Goal: Task Accomplishment & Management: Manage account settings

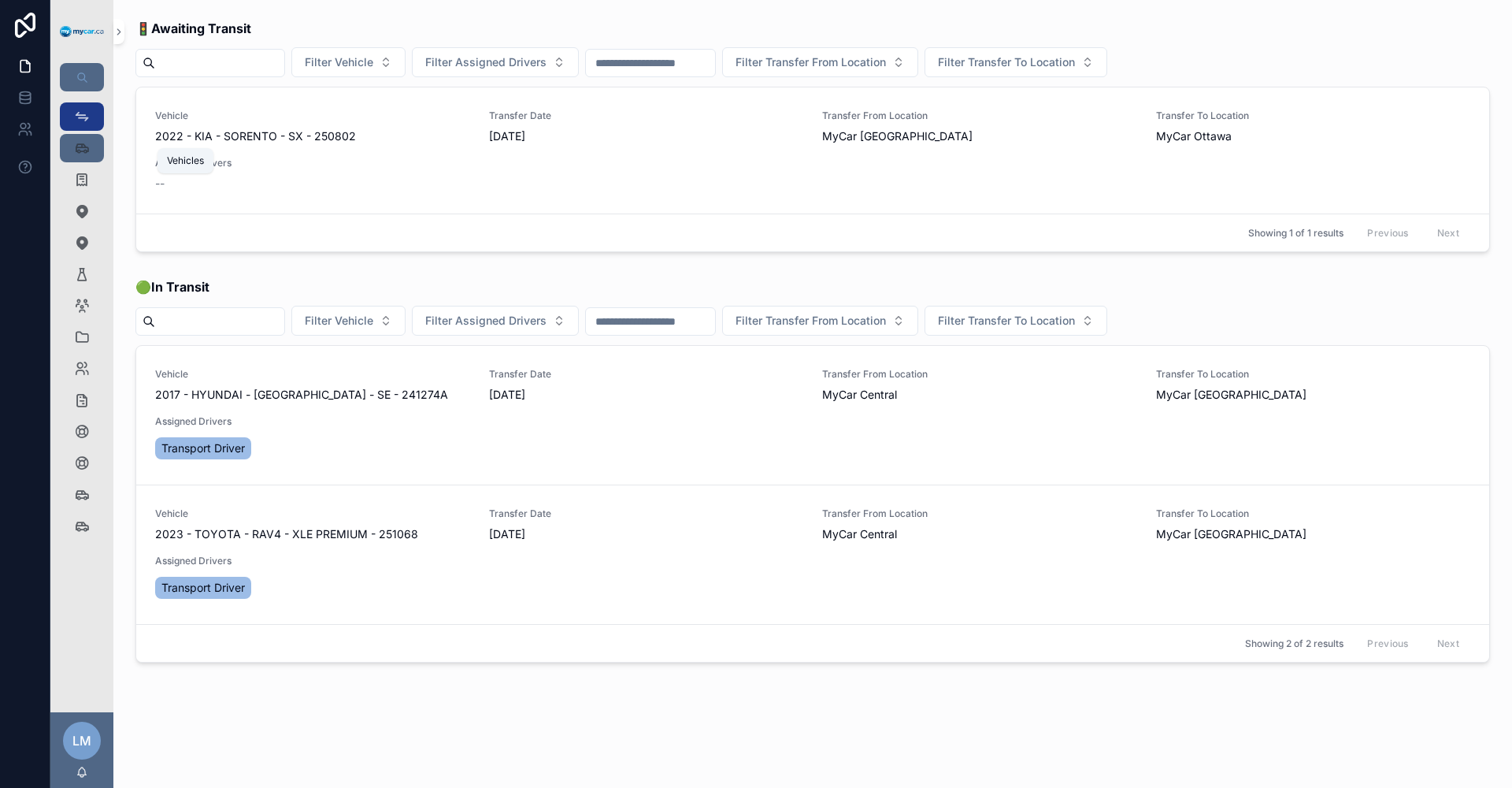
click at [76, 148] on icon "scrollable content" at bounding box center [81, 147] width 15 height 15
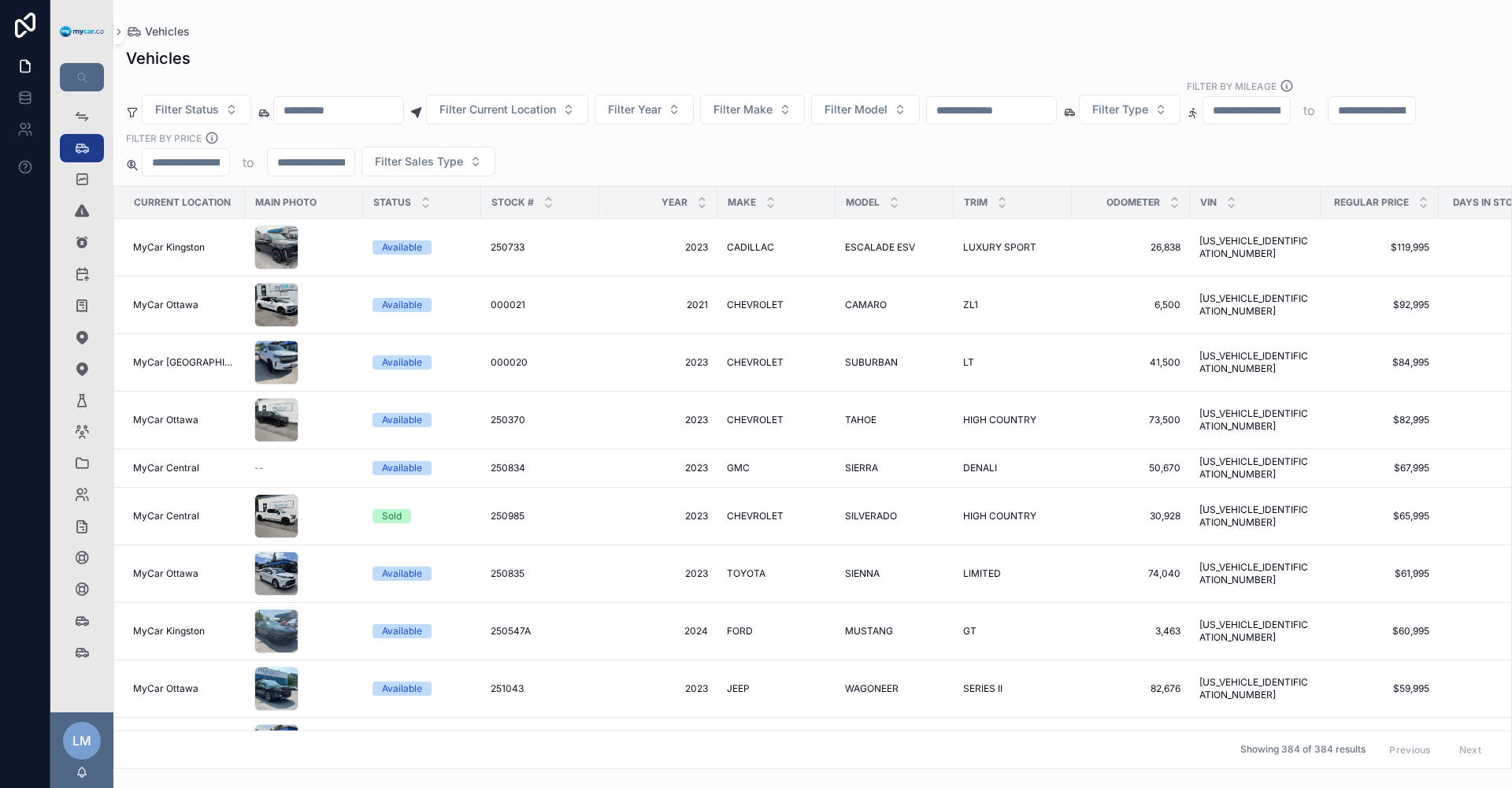
click at [1056, 111] on input "scrollable content" at bounding box center [992, 110] width 129 height 22
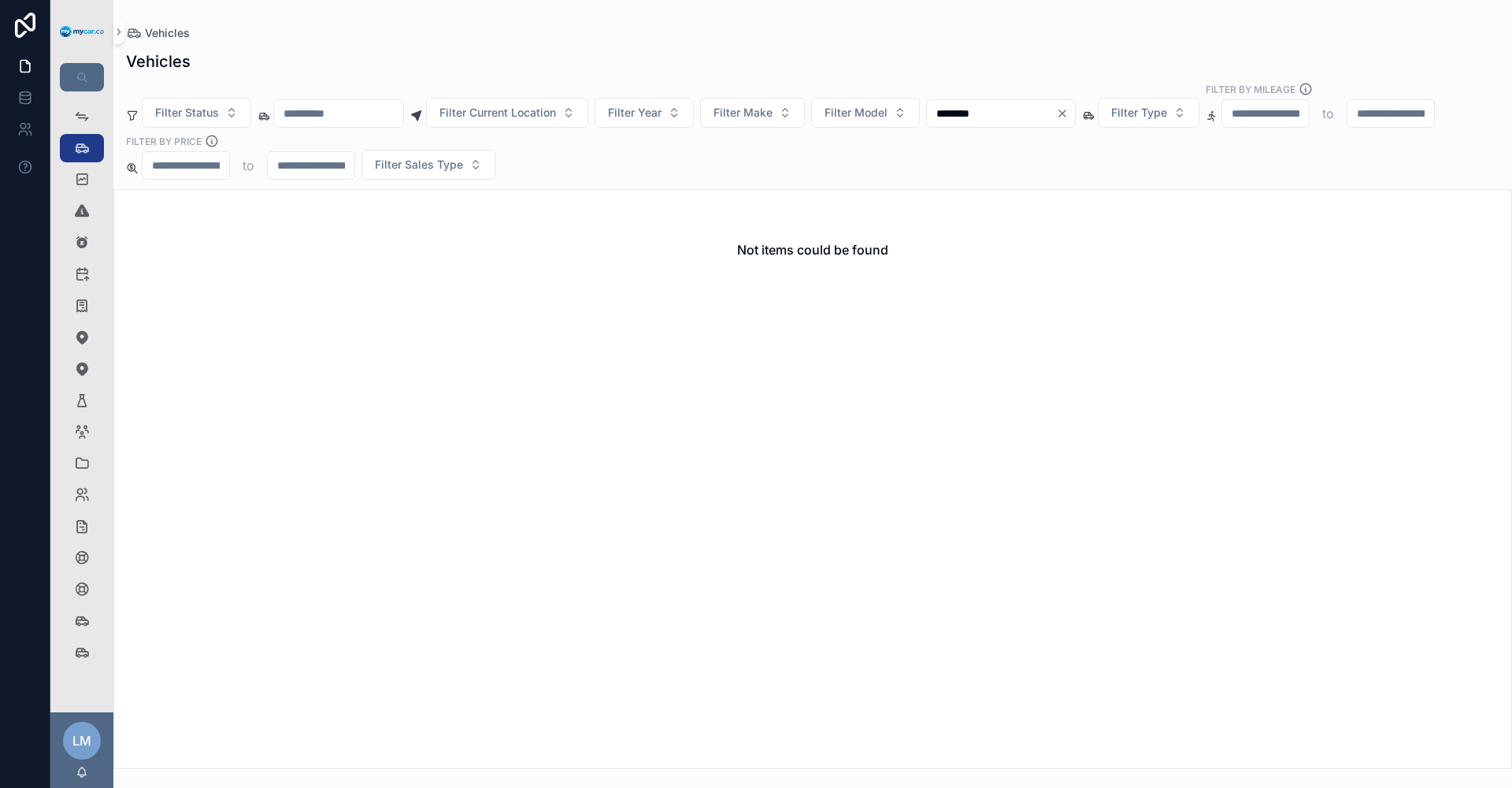
click at [1006, 103] on input "********" at bounding box center [992, 114] width 129 height 22
type input "********"
click at [79, 631] on div "Vehicles Inventory Checklist 384" at bounding box center [82, 621] width 25 height 25
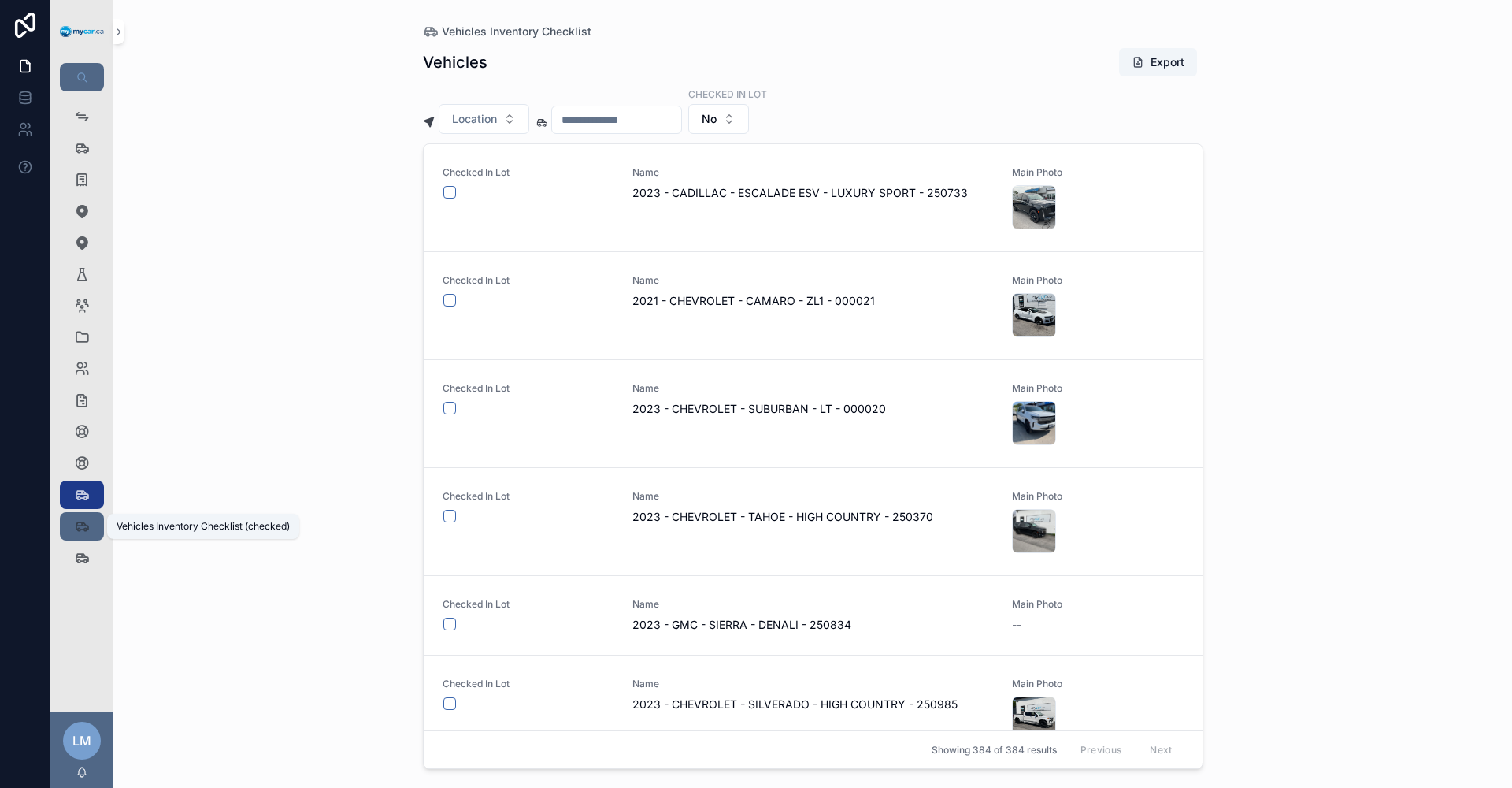
click at [81, 523] on icon "scrollable content" at bounding box center [81, 526] width 15 height 15
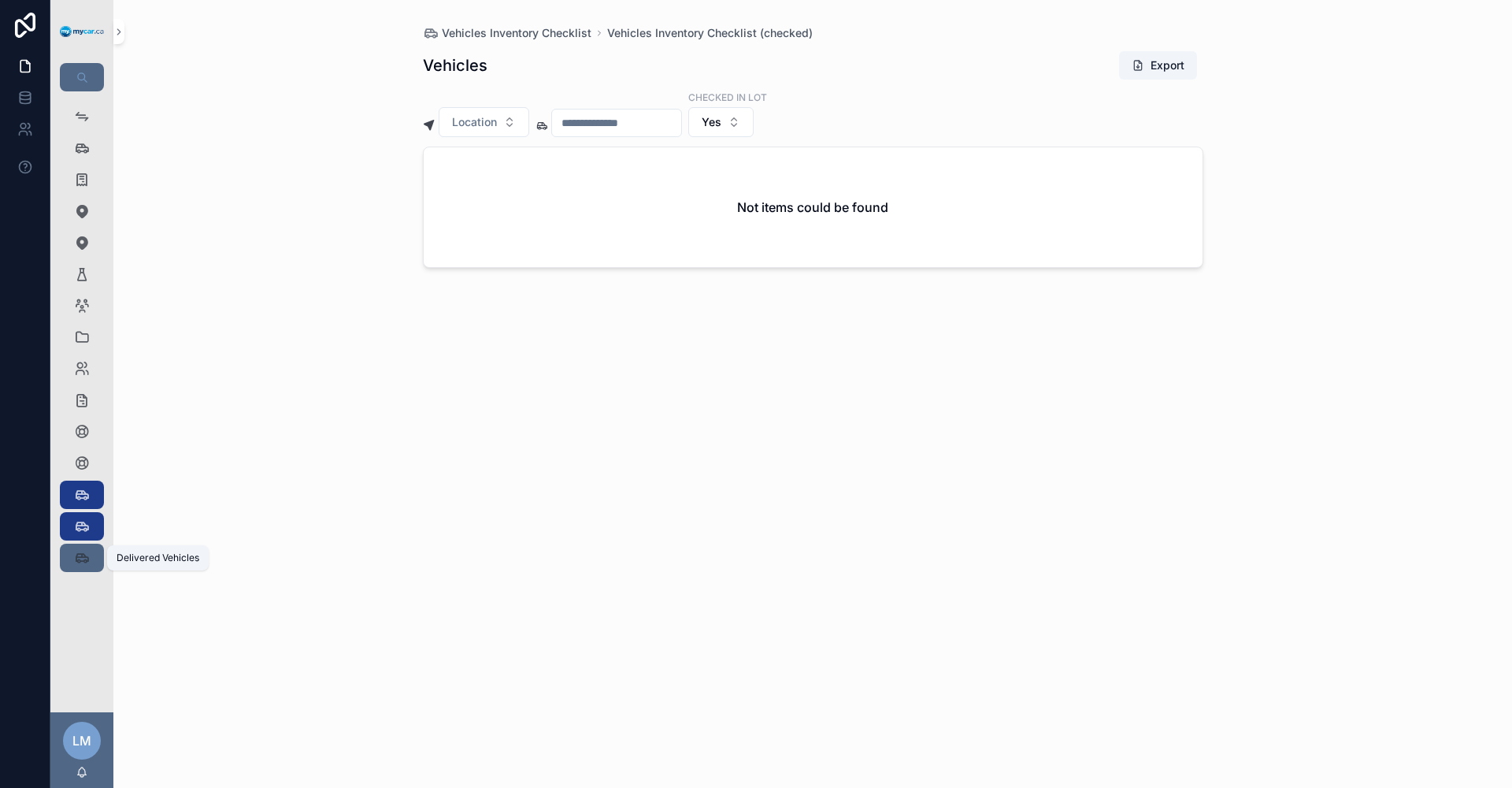
click at [85, 563] on icon "scrollable content" at bounding box center [81, 557] width 15 height 15
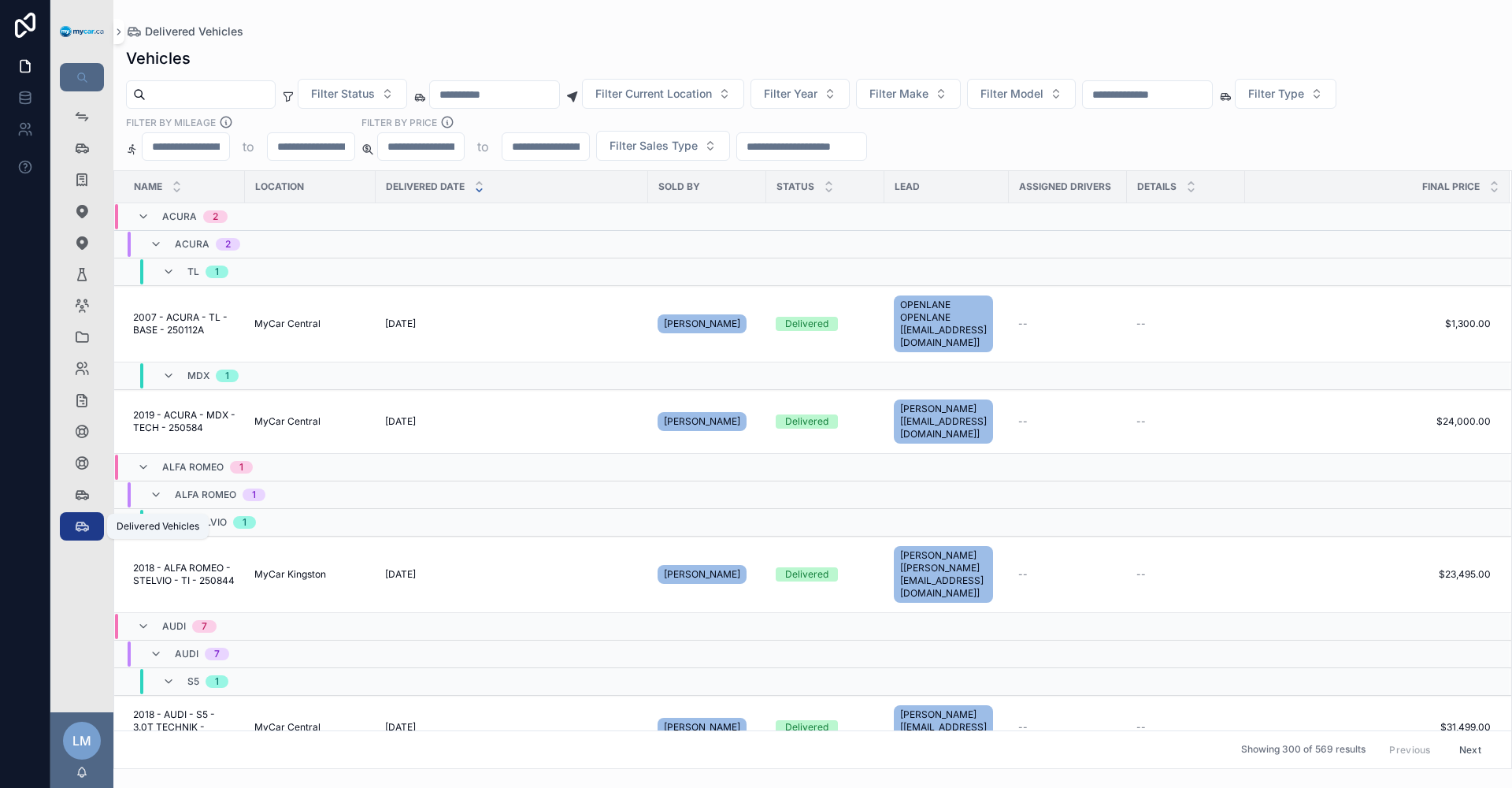
click at [85, 523] on icon "scrollable content" at bounding box center [81, 526] width 15 height 15
click at [88, 487] on icon "scrollable content" at bounding box center [81, 494] width 15 height 15
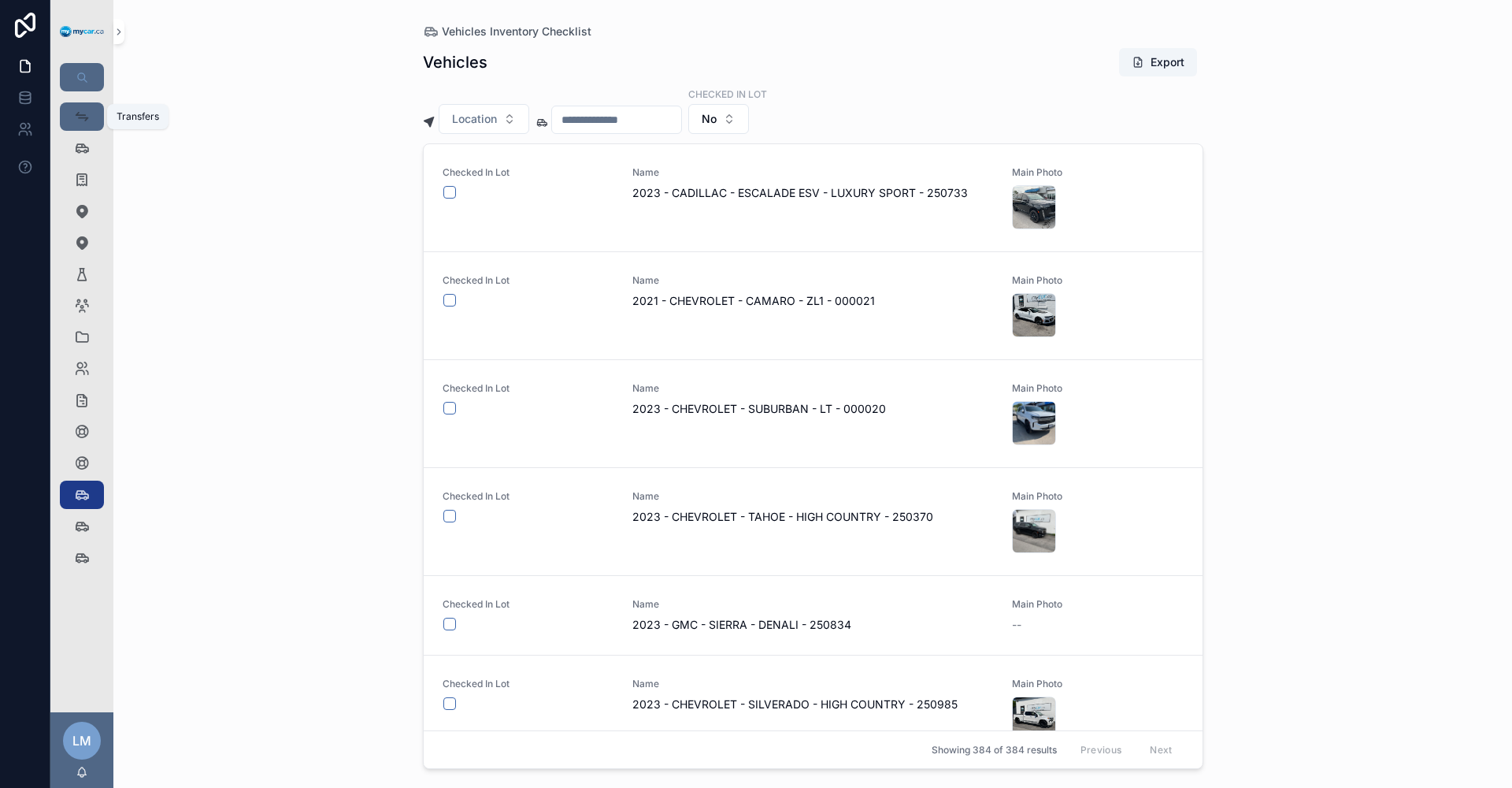
click at [74, 118] on icon "scrollable content" at bounding box center [81, 116] width 15 height 15
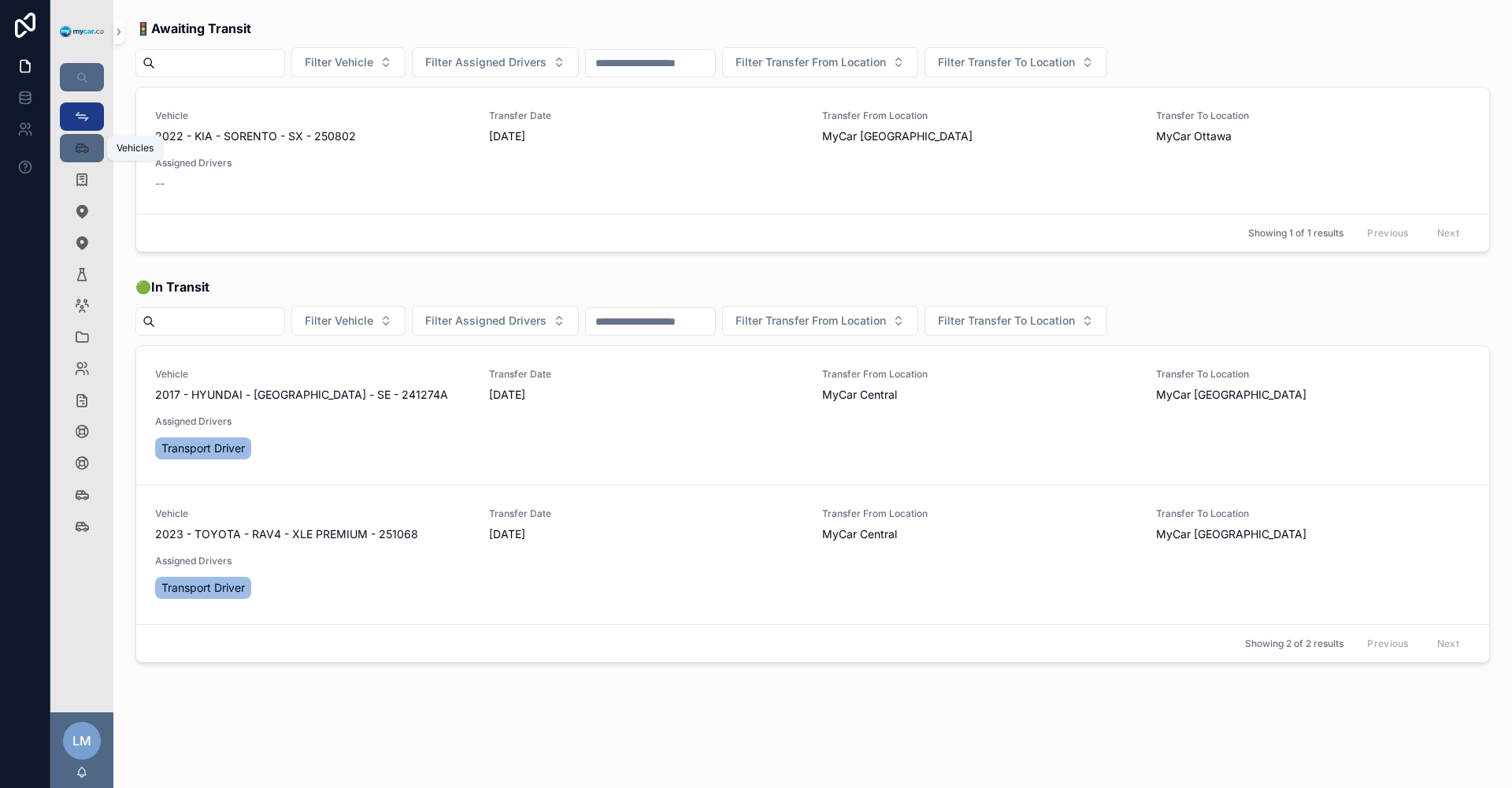
click at [91, 151] on div "Vehicles 384" at bounding box center [82, 148] width 25 height 25
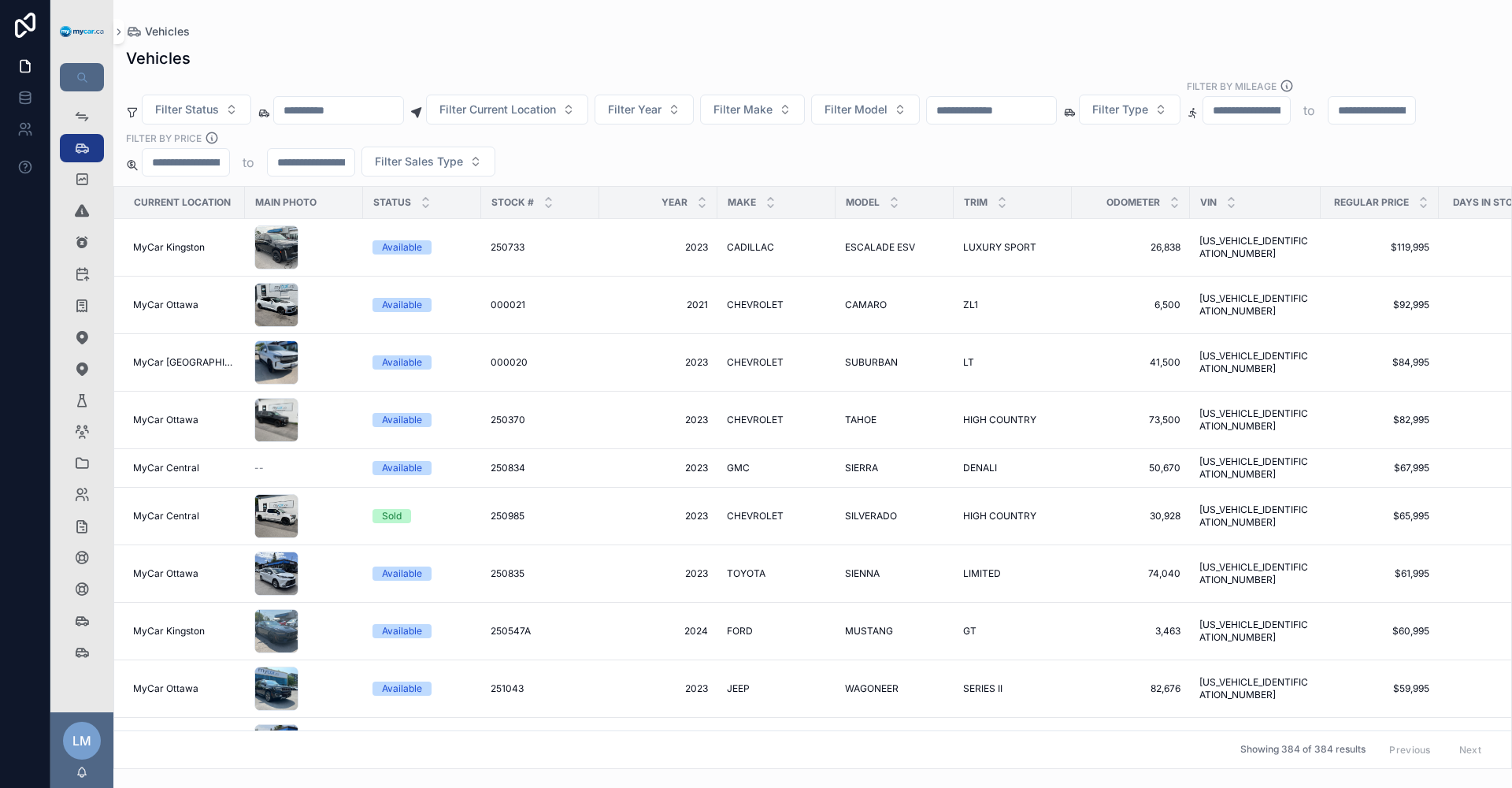
click at [1056, 111] on input "scrollable content" at bounding box center [992, 110] width 129 height 22
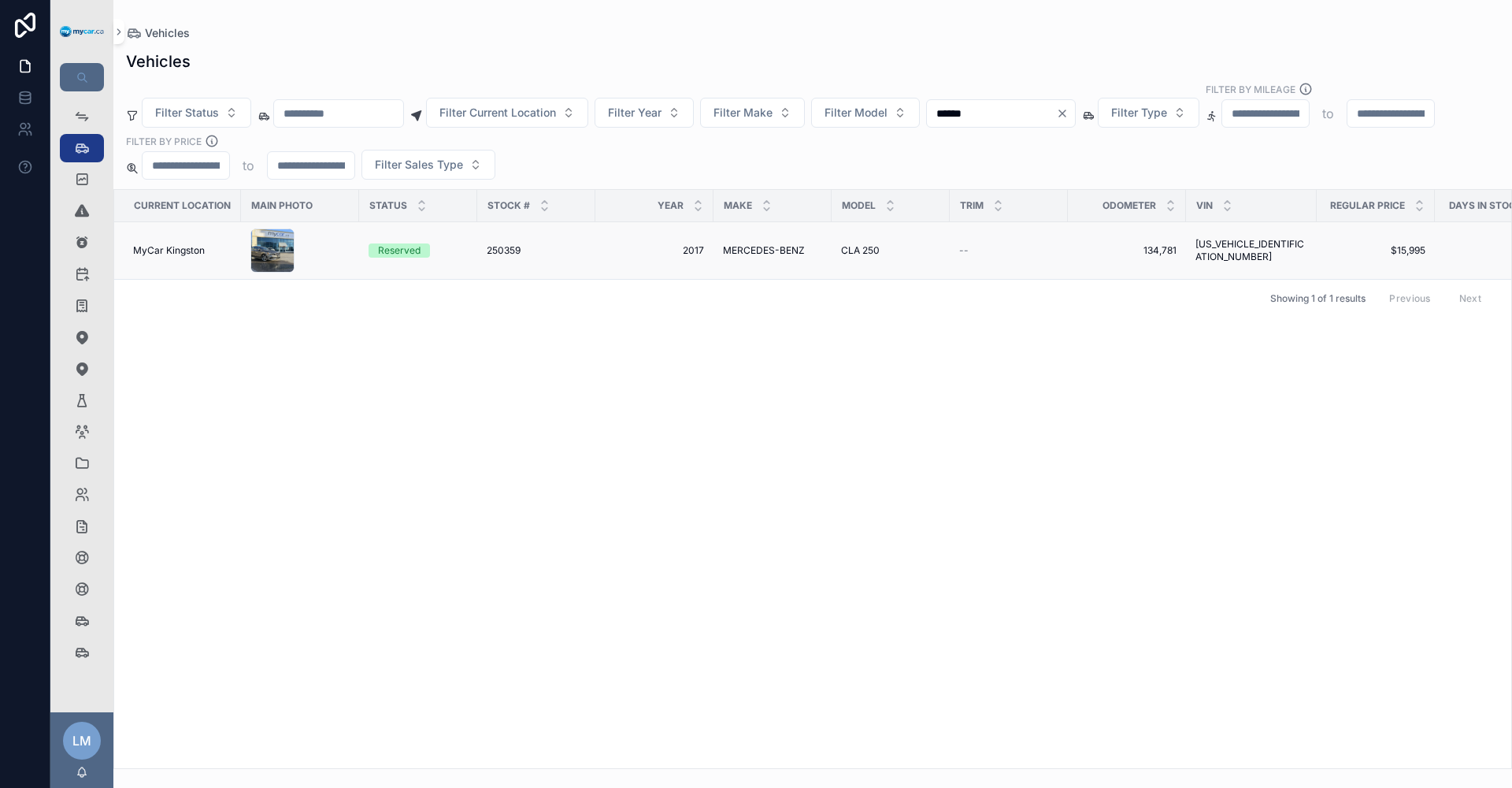
type input "******"
click at [1216, 237] on span "[US_VEHICLE_IDENTIFICATION_NUMBER]" at bounding box center [1251, 250] width 112 height 25
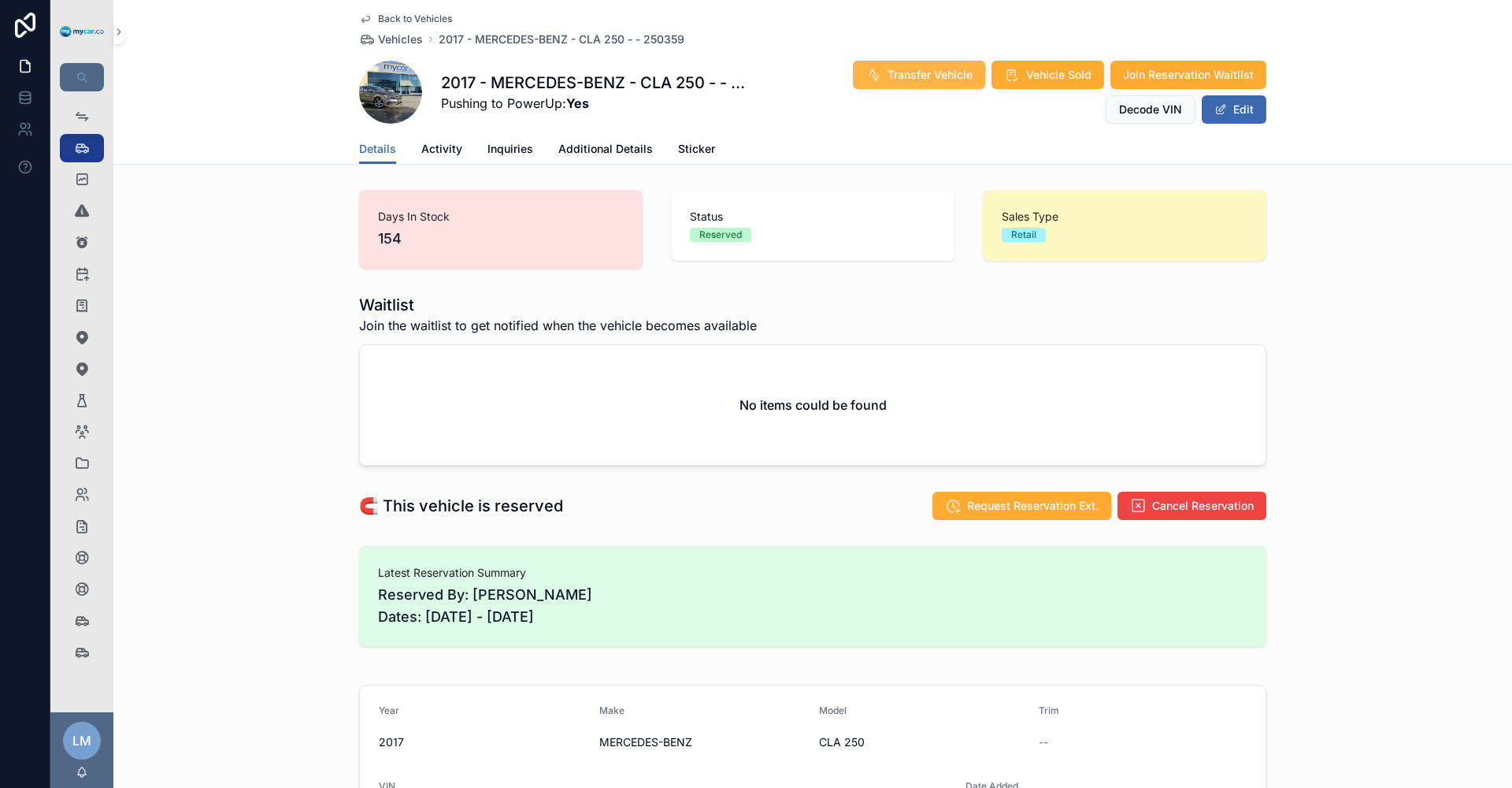
click at [935, 72] on span "Transfer Vehicle" at bounding box center [930, 75] width 85 height 15
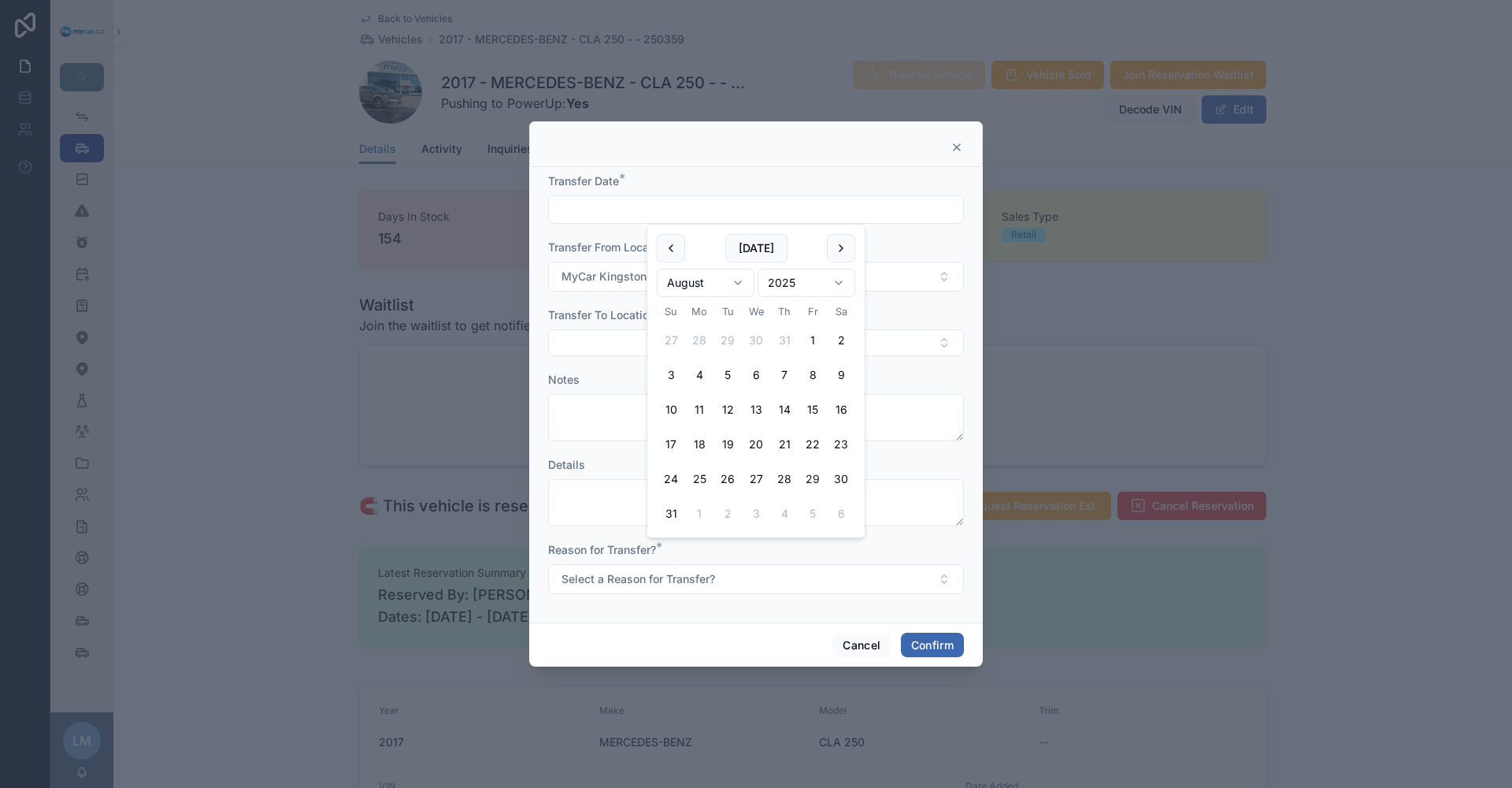
click at [640, 201] on input "text" at bounding box center [755, 209] width 414 height 22
click at [760, 241] on button "[DATE]" at bounding box center [756, 248] width 62 height 28
type input "**********"
click at [1141, 296] on div at bounding box center [756, 394] width 1512 height 788
click at [941, 347] on button "Select Button" at bounding box center [756, 342] width 416 height 26
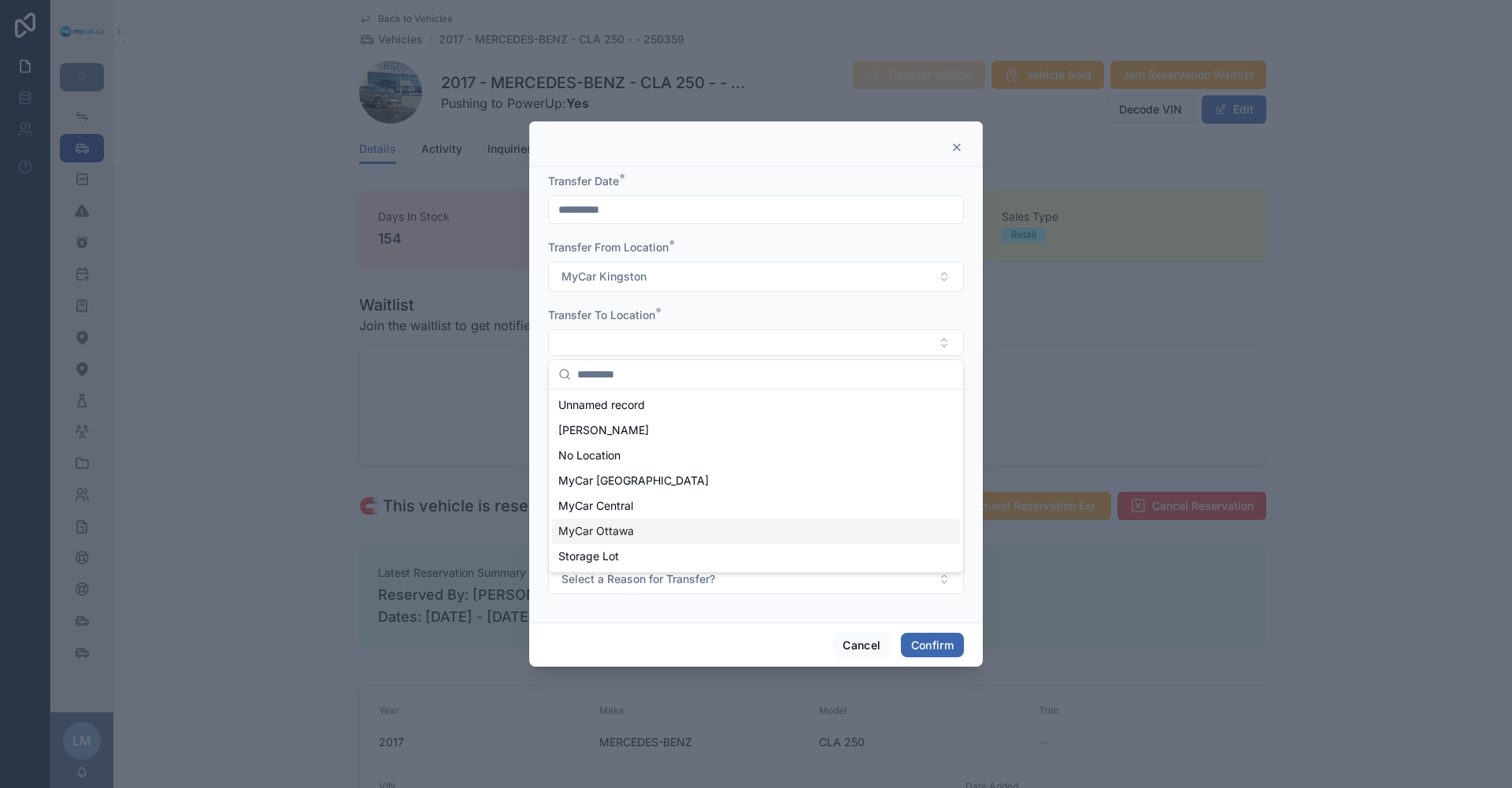
click at [662, 534] on div "MyCar Ottawa" at bounding box center [756, 531] width 408 height 25
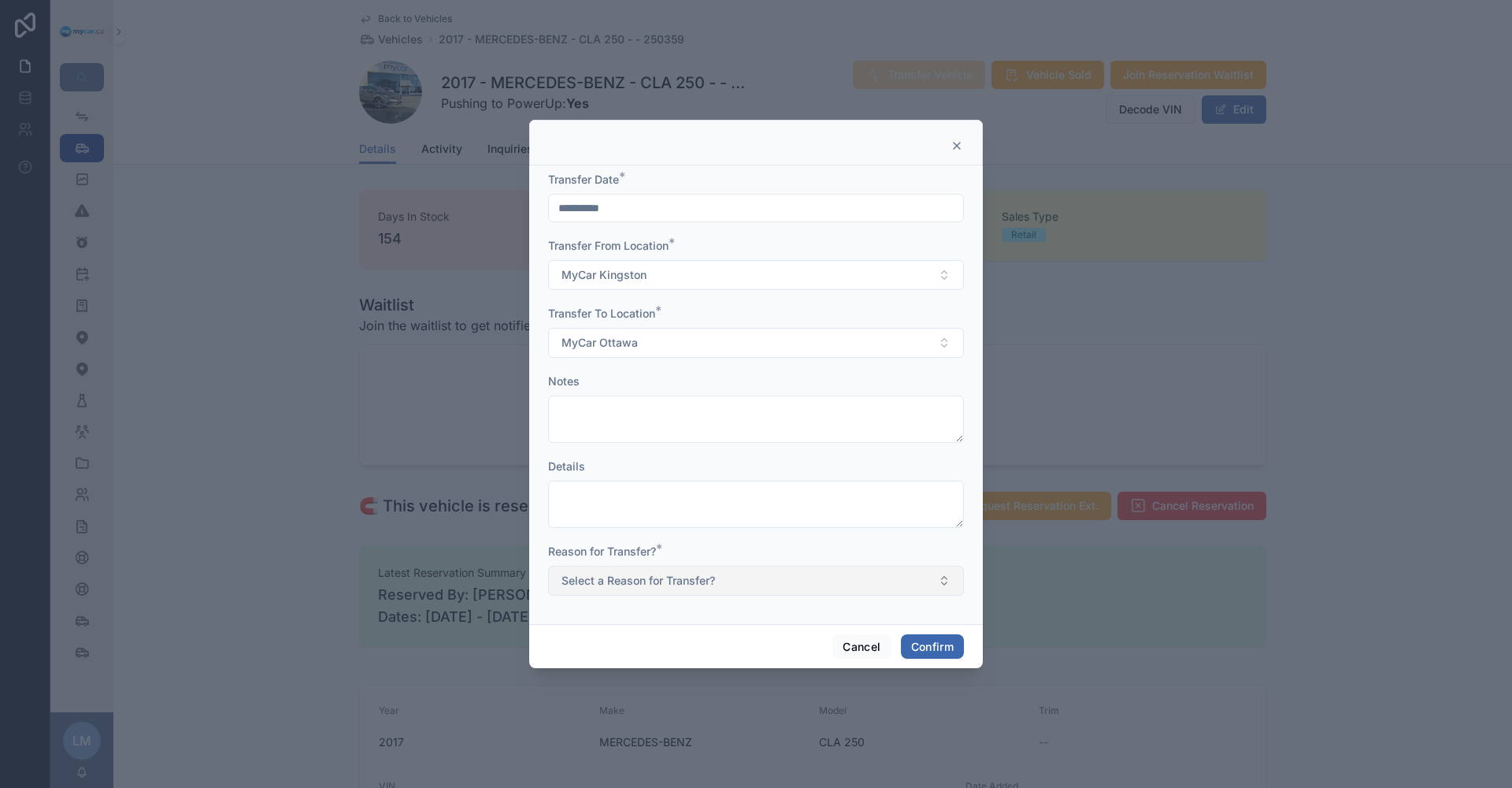
click at [937, 581] on button "Select a Reason for Transfer?" at bounding box center [756, 581] width 416 height 30
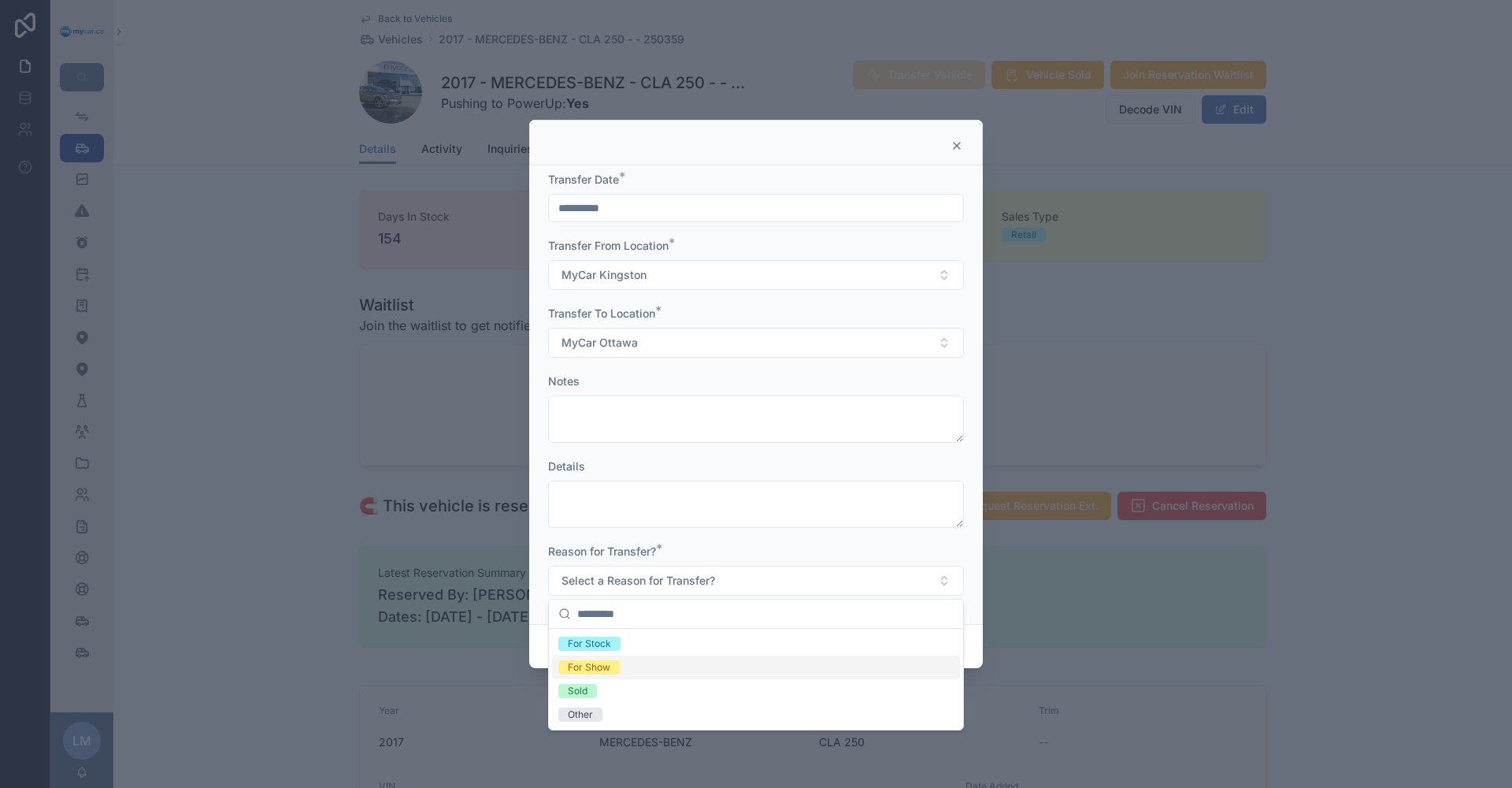
click at [644, 662] on div "For Show" at bounding box center [756, 667] width 408 height 24
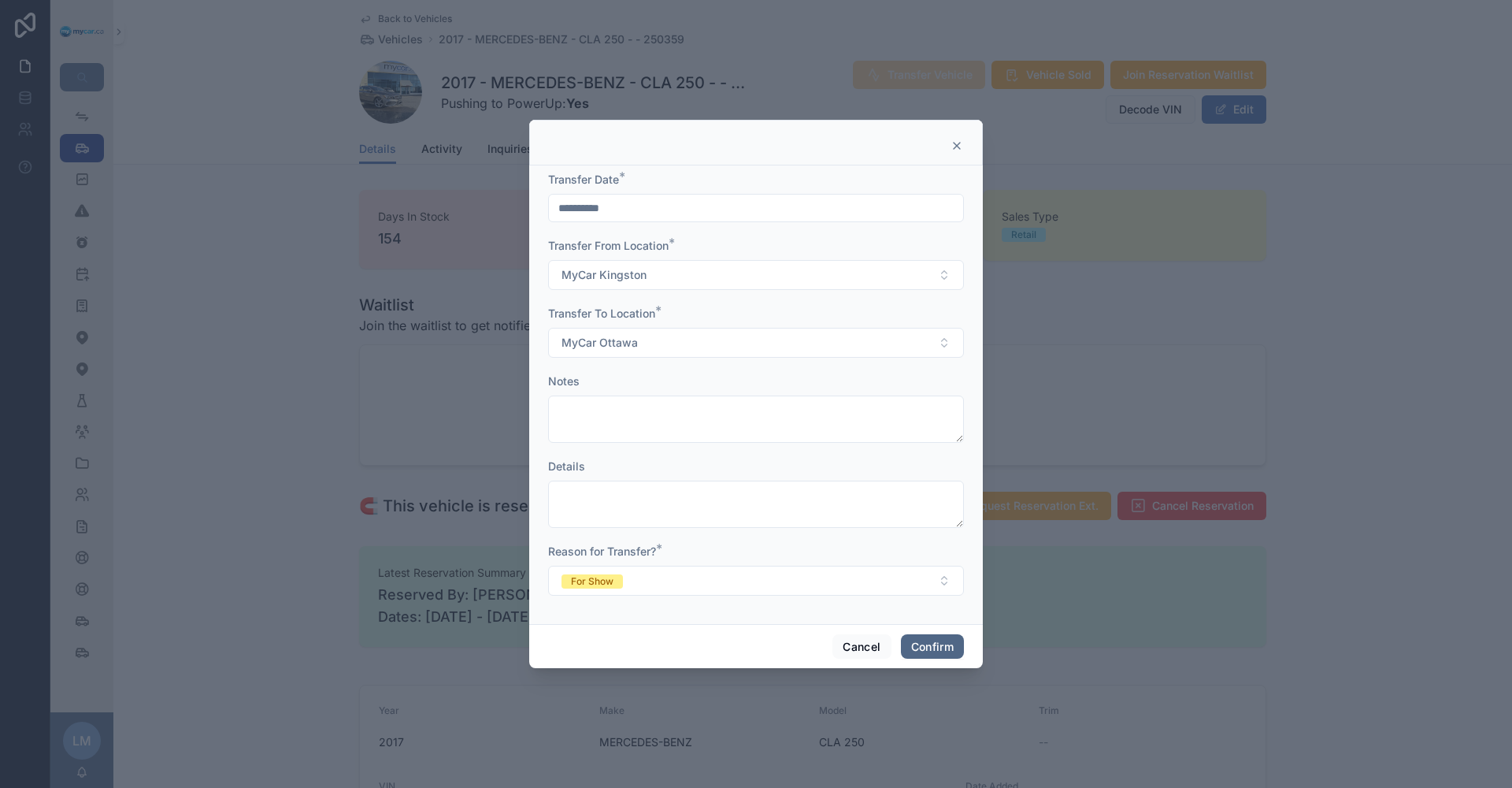
click at [953, 648] on button "Confirm" at bounding box center [932, 647] width 63 height 25
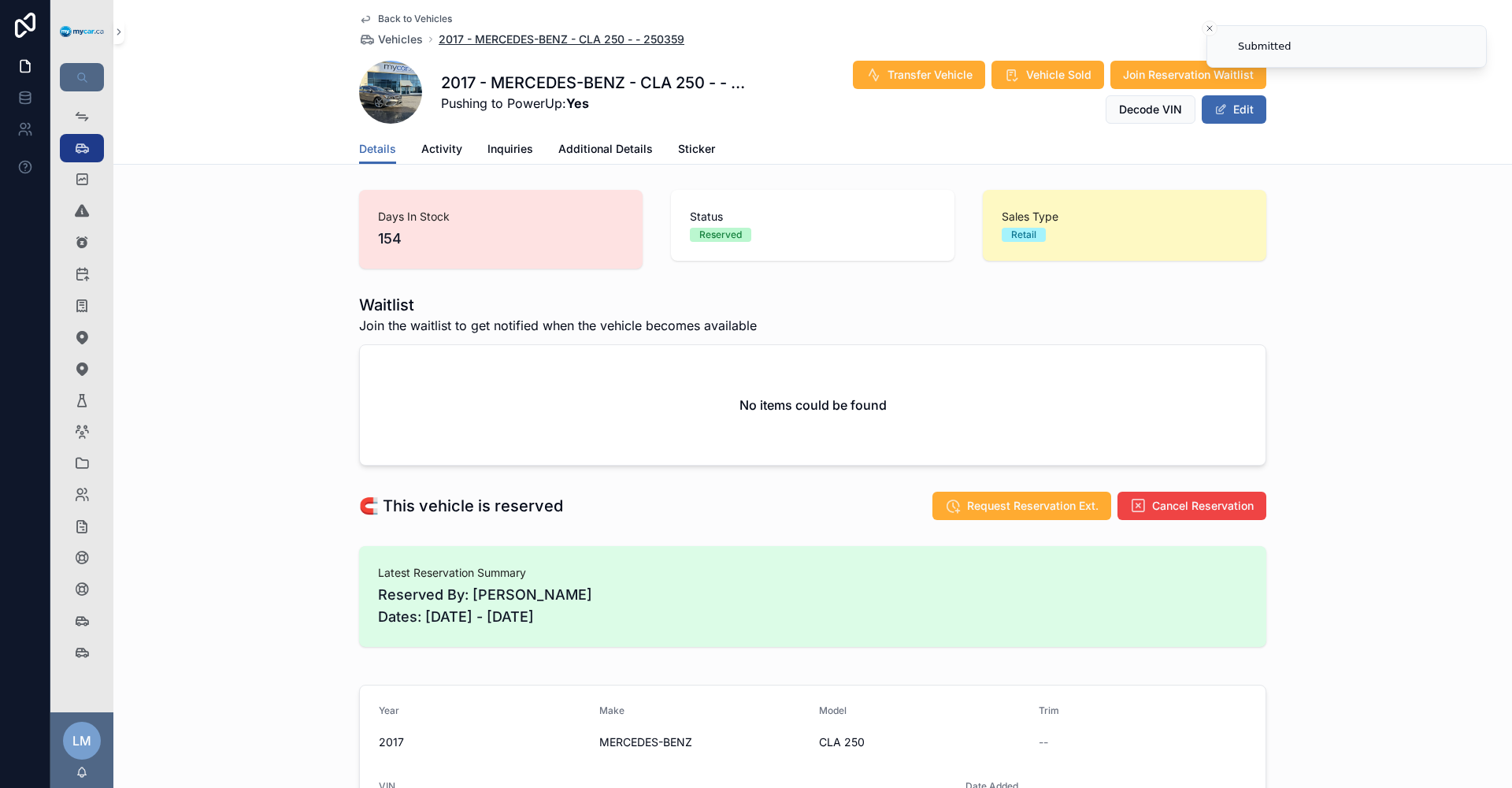
click at [653, 44] on span "2017 - MERCEDES-BENZ - CLA 250 - - 250359" at bounding box center [561, 39] width 246 height 15
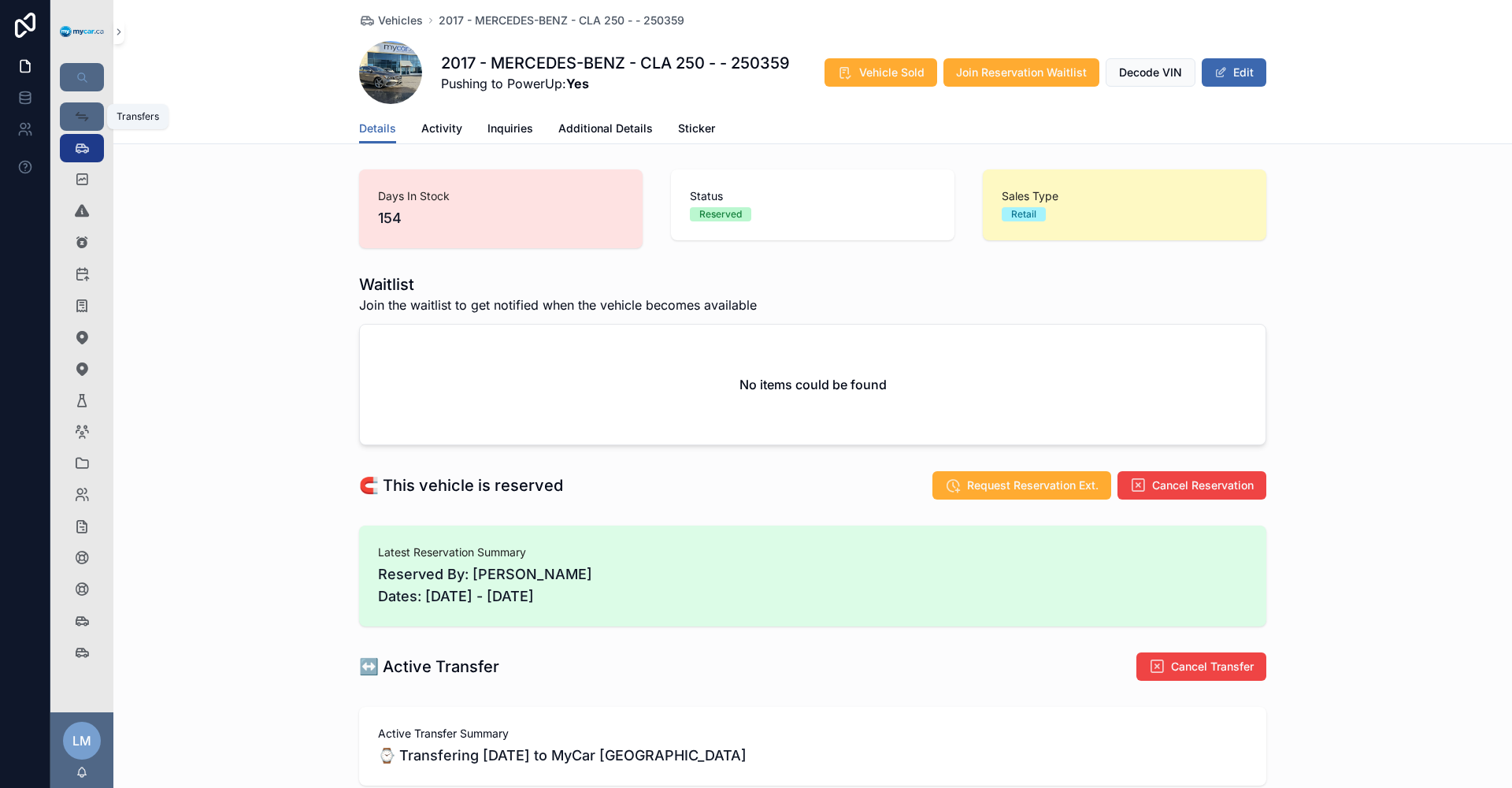
click at [87, 130] on link "Transfers" at bounding box center [82, 116] width 44 height 28
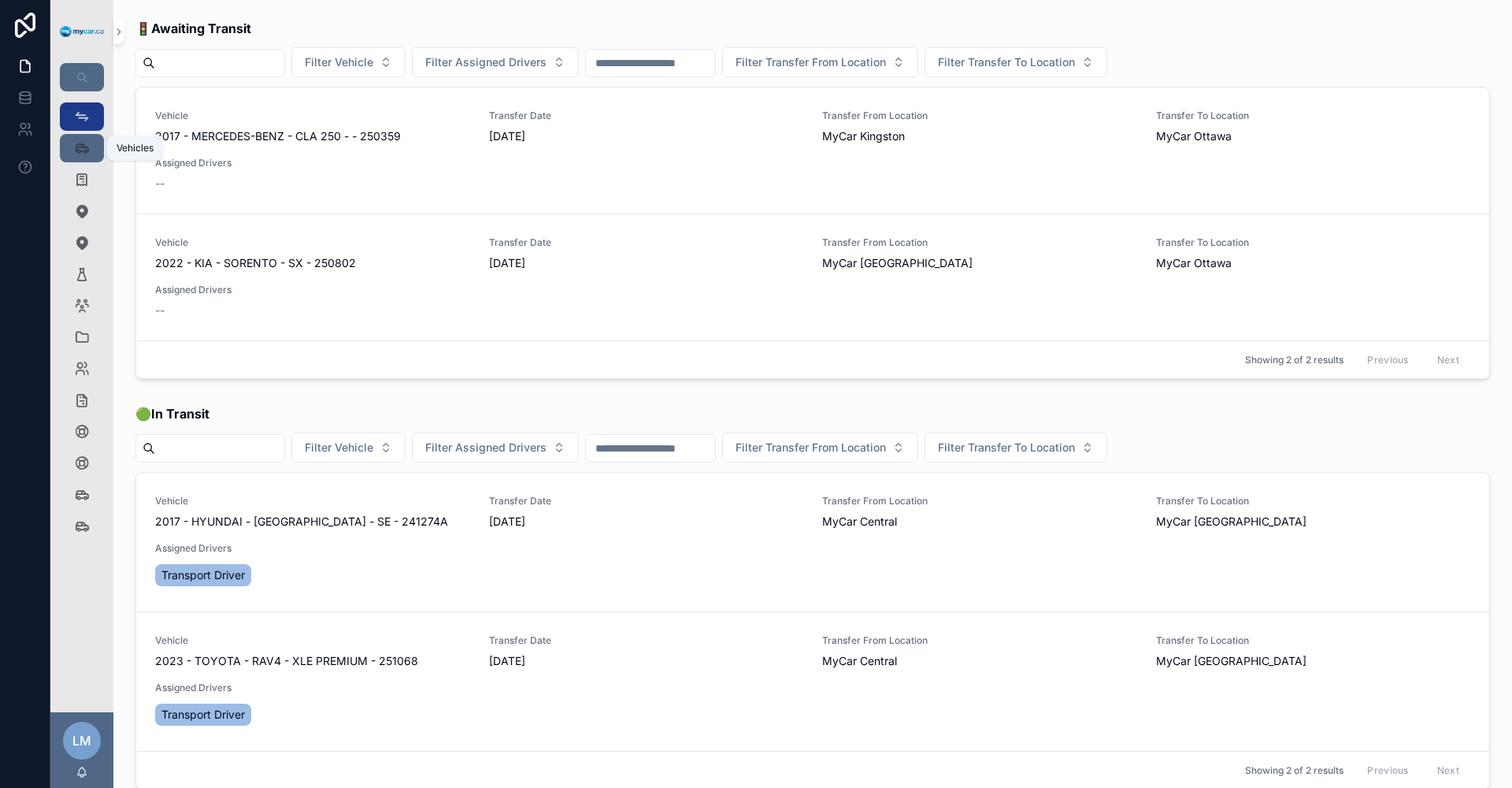
click at [85, 155] on icon "scrollable content" at bounding box center [81, 147] width 15 height 15
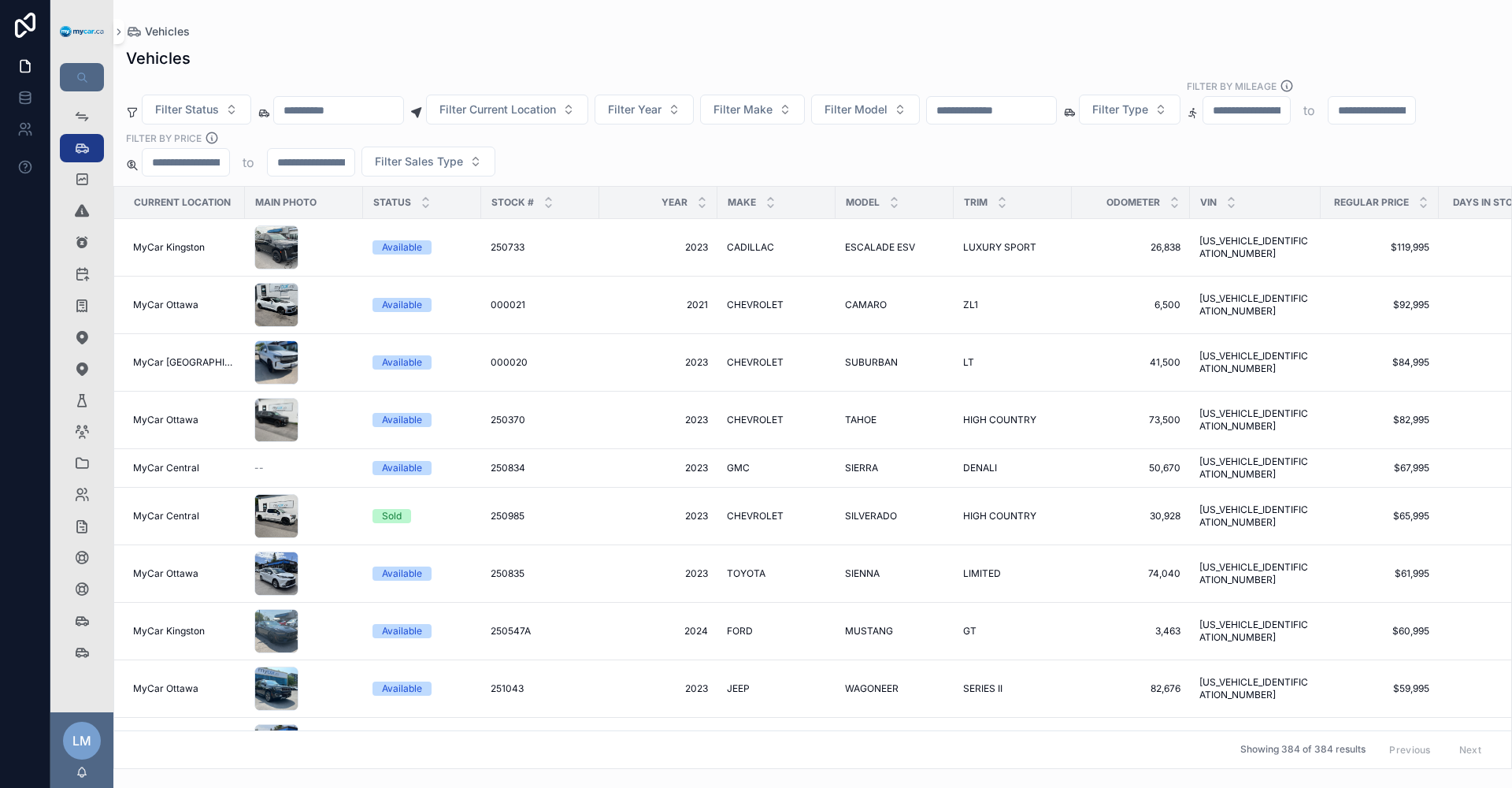
click at [1056, 118] on input "scrollable content" at bounding box center [992, 110] width 129 height 22
click at [375, 120] on input "scrollable content" at bounding box center [338, 110] width 129 height 22
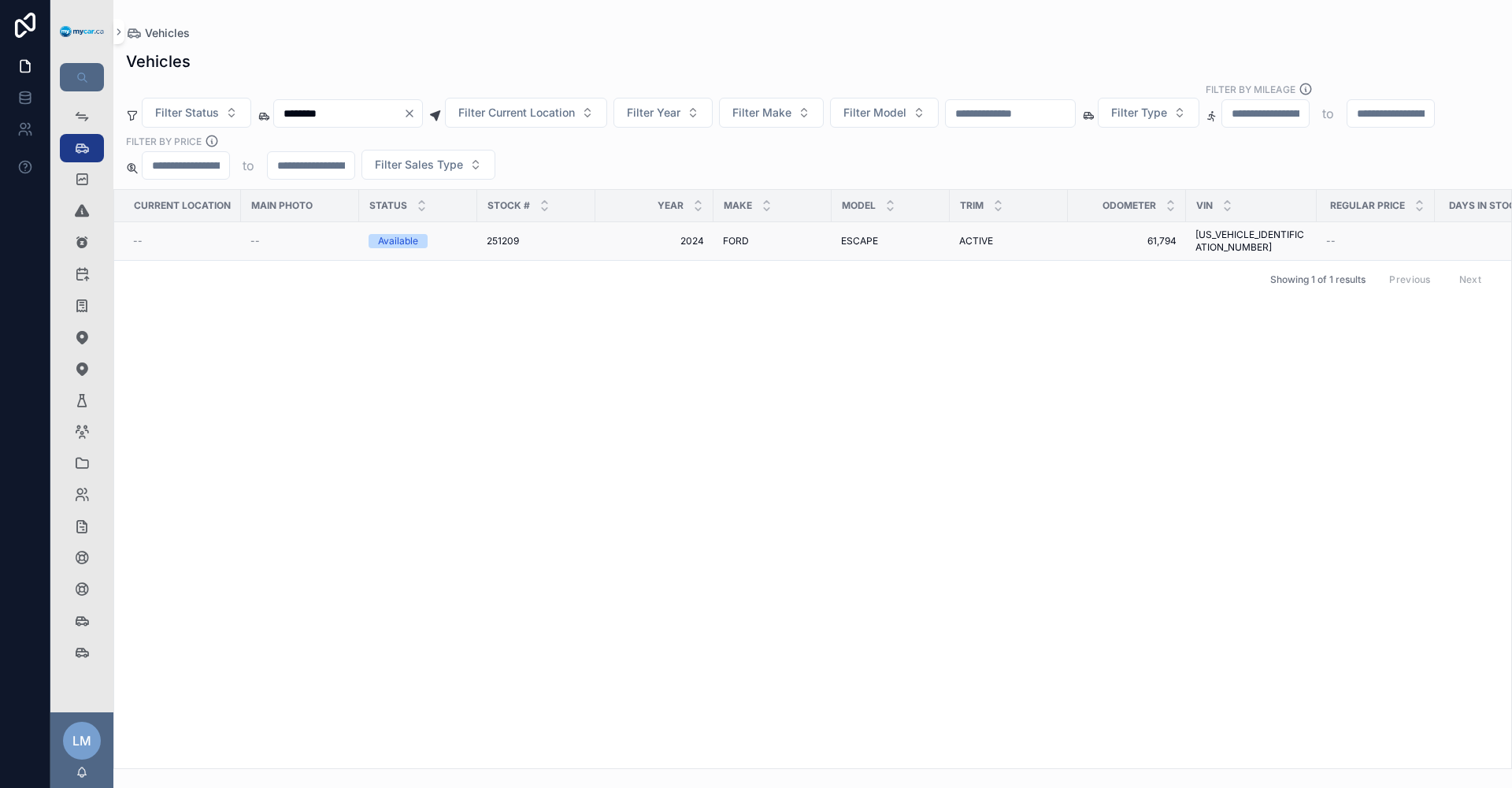
type input "********"
click at [1219, 228] on span "[US_VEHICLE_IDENTIFICATION_NUMBER]" at bounding box center [1251, 241] width 112 height 25
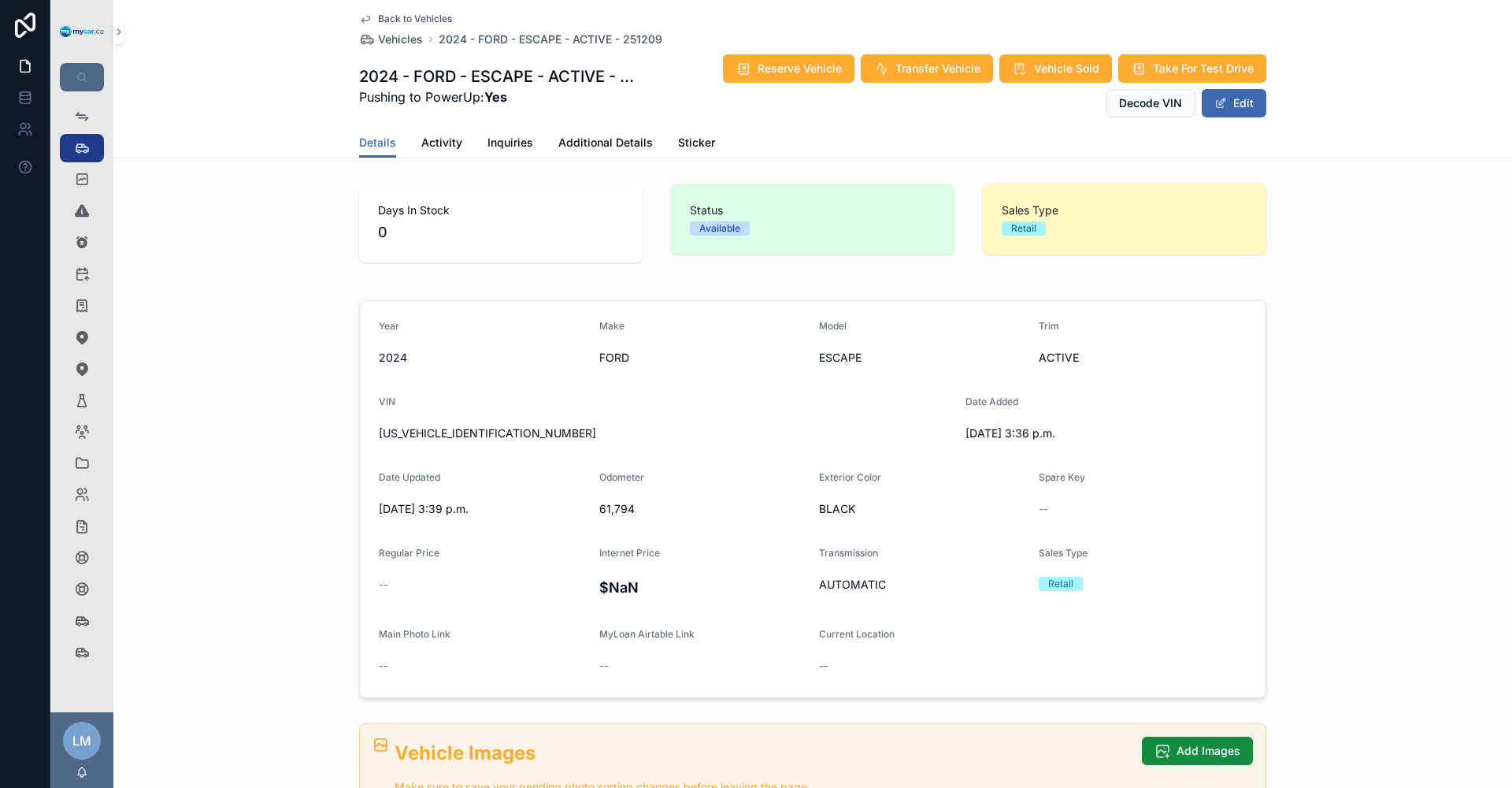
click at [1235, 117] on div "Reserve Vehicle Transfer Vehicle Vehicle Sold Take For Test Drive Decode VIN Ed…" at bounding box center [951, 86] width 631 height 65
click at [1237, 110] on button "Edit" at bounding box center [1234, 103] width 65 height 28
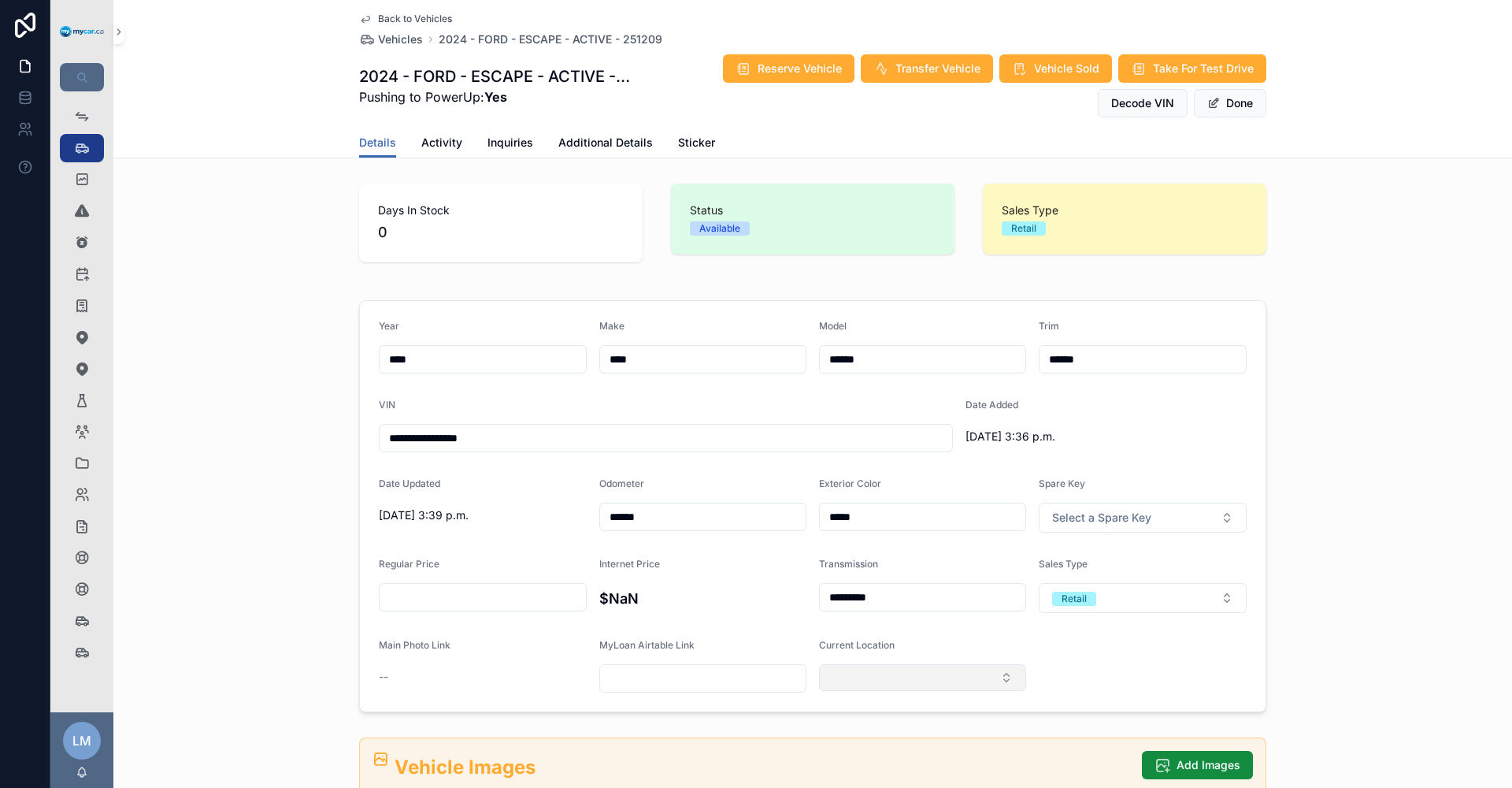
click at [1002, 683] on button "Select Button" at bounding box center [922, 677] width 207 height 26
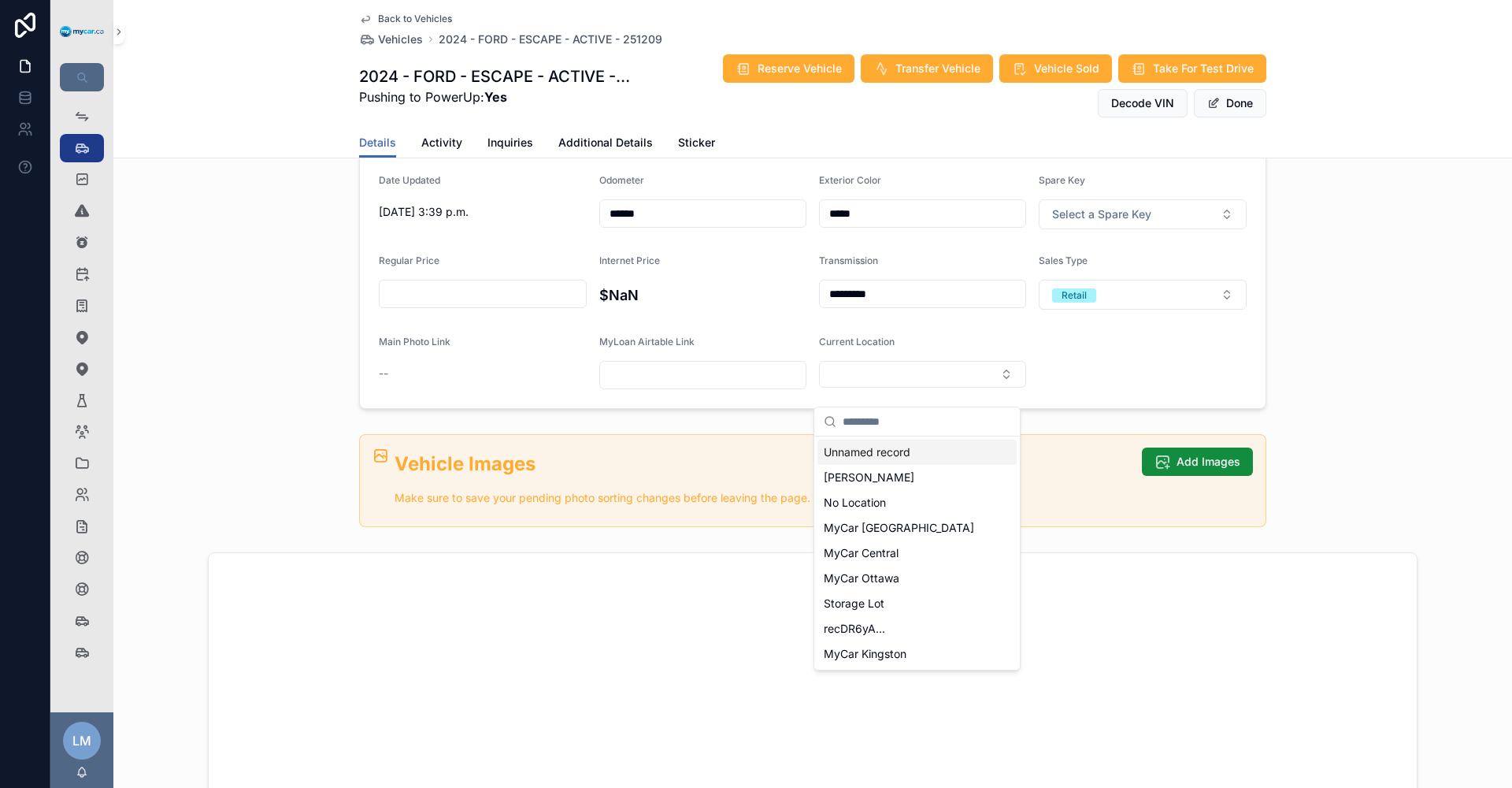
scroll to position [315, 0]
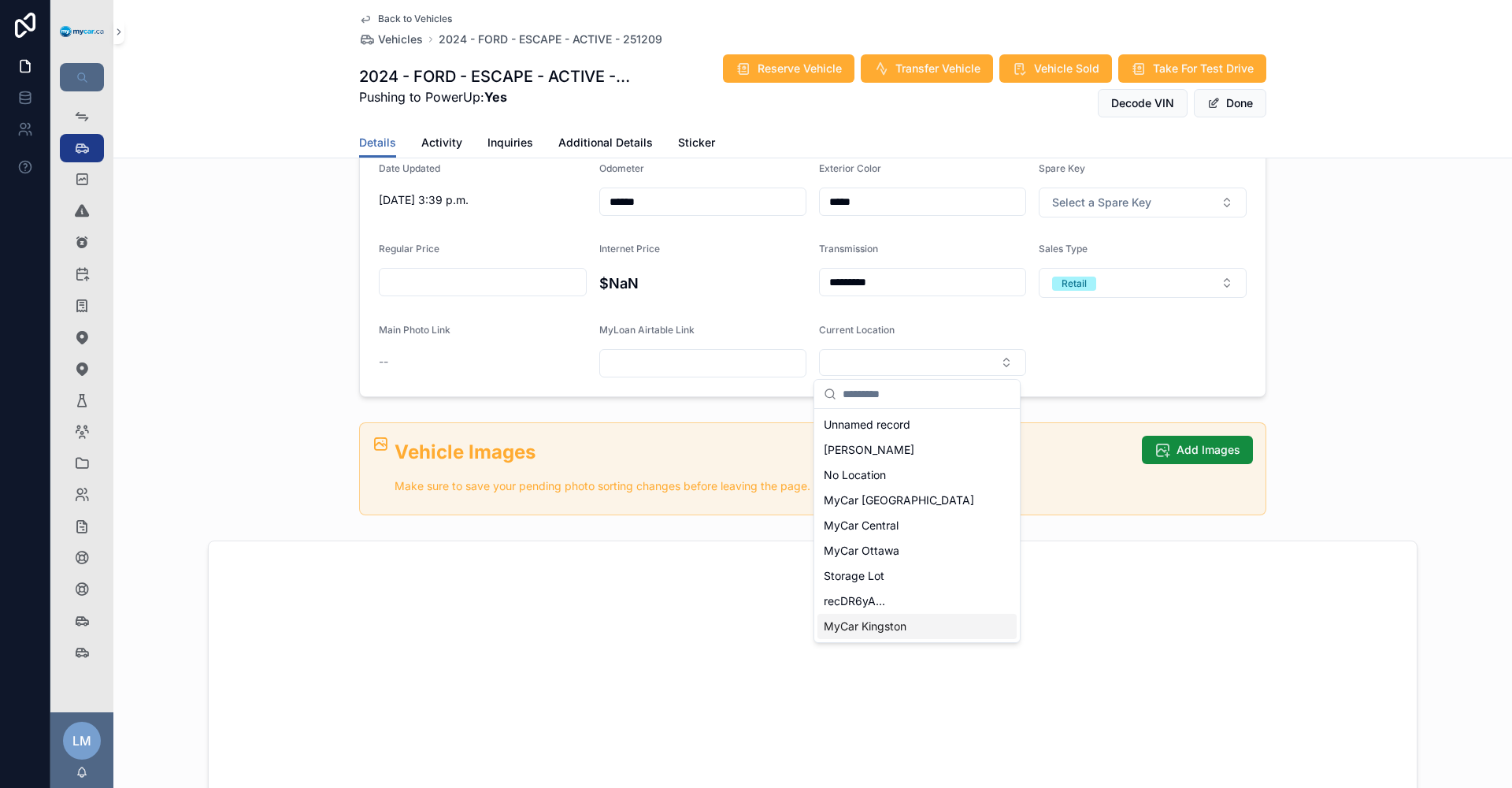
click at [887, 629] on span "MyCar Kingston" at bounding box center [865, 626] width 83 height 15
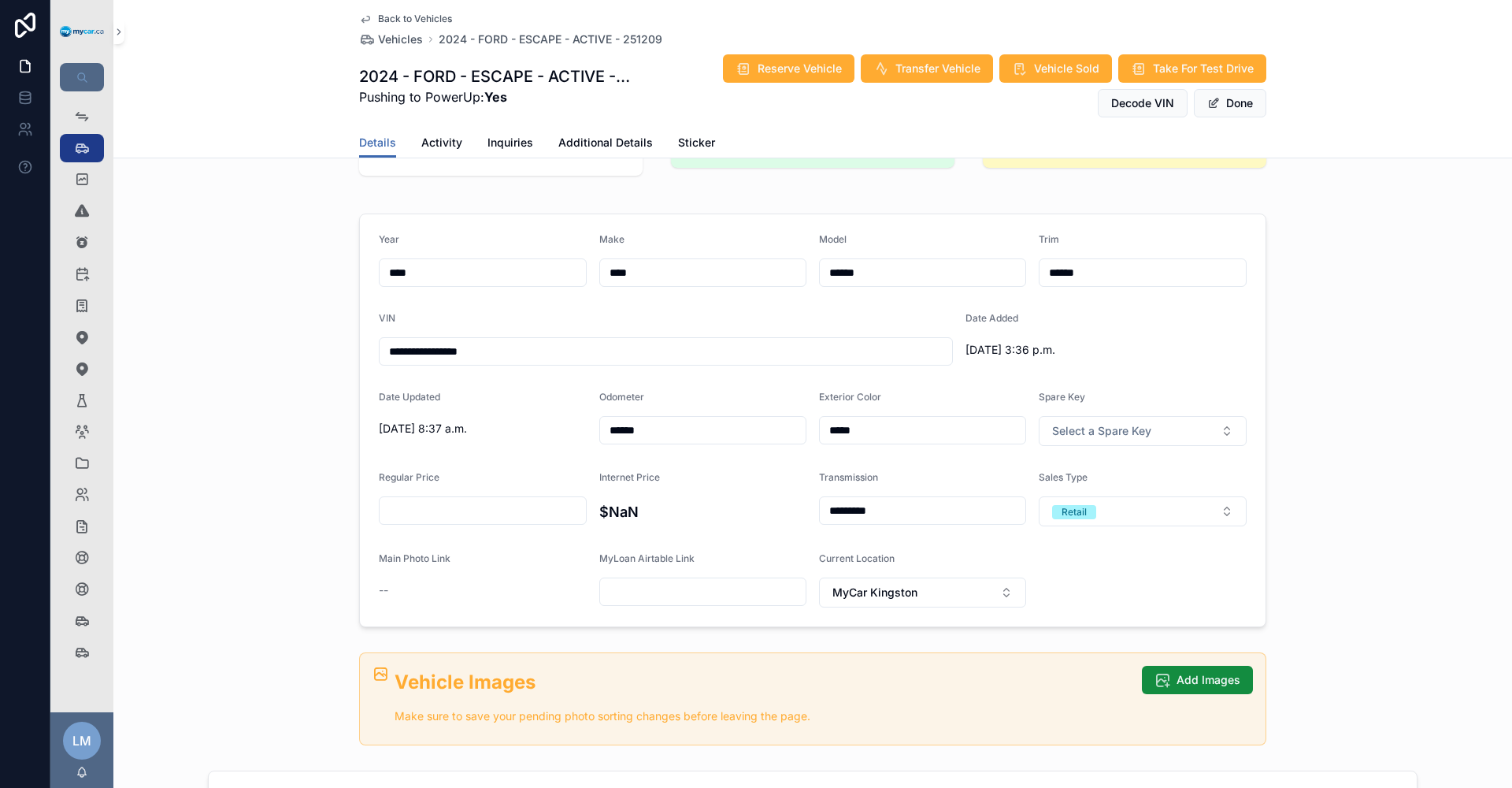
scroll to position [79, 0]
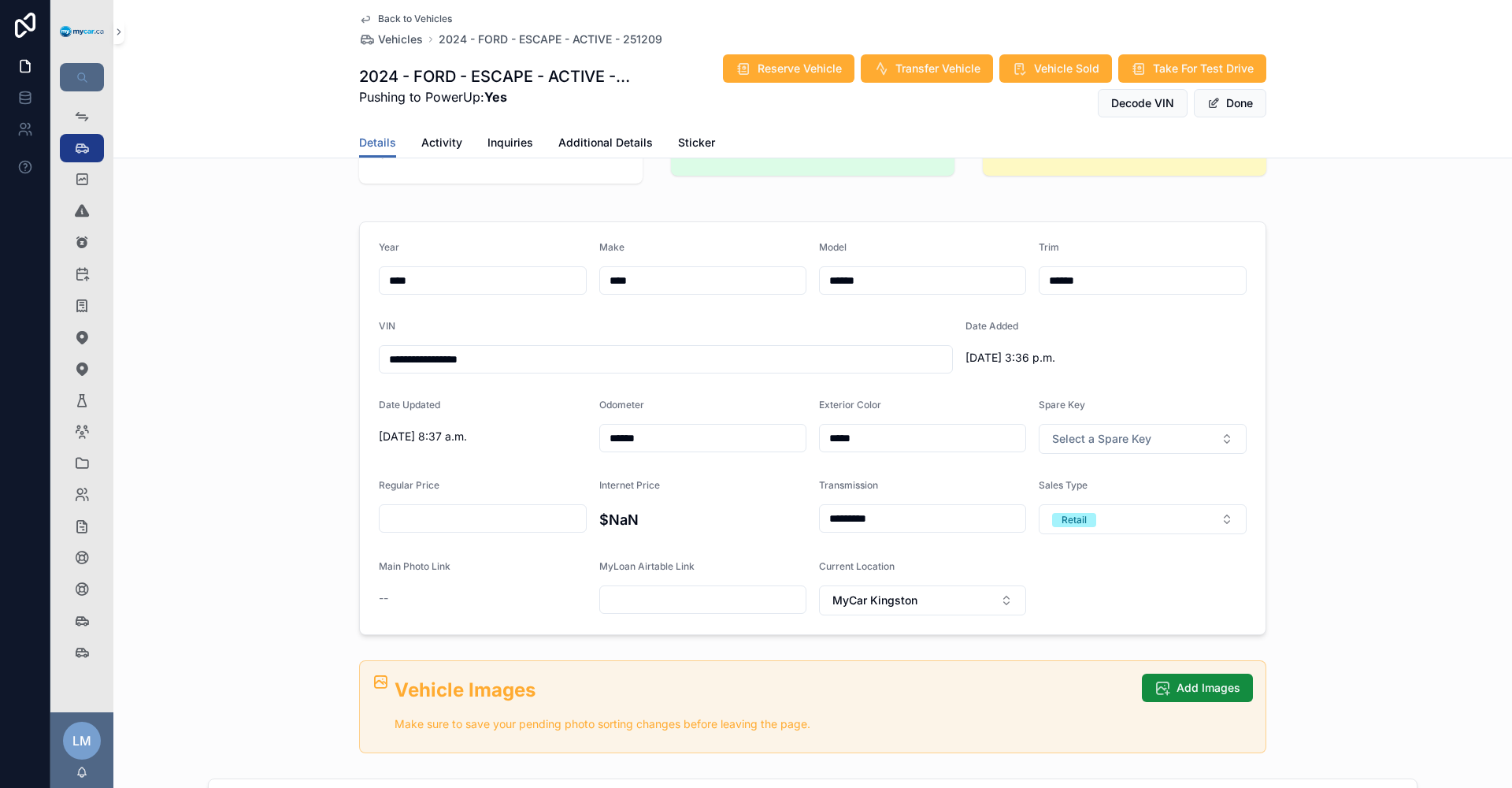
click at [403, 19] on span "Back to Vehicles" at bounding box center [415, 19] width 74 height 13
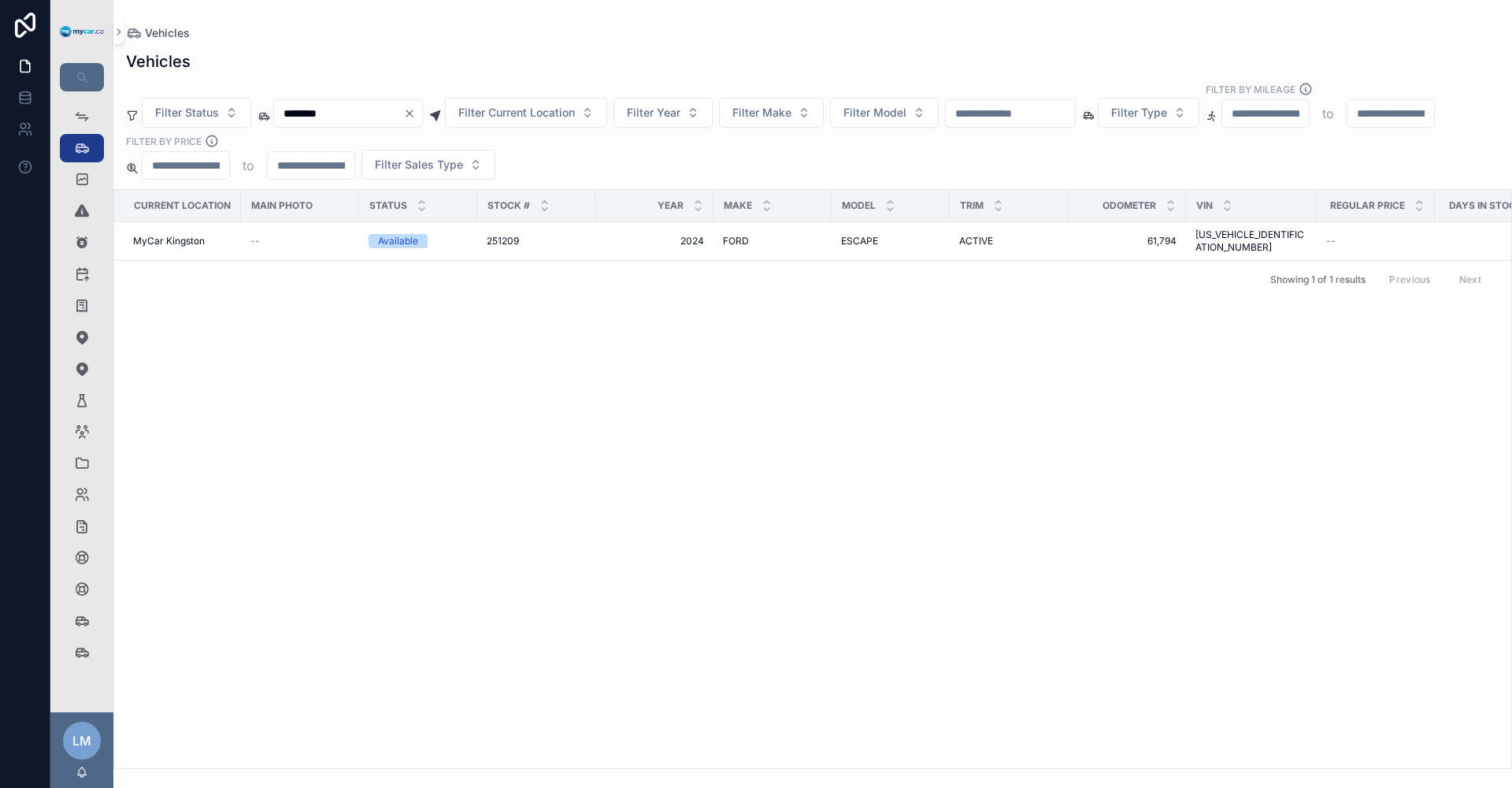
click at [416, 107] on icon "Clear" at bounding box center [409, 114] width 13 height 13
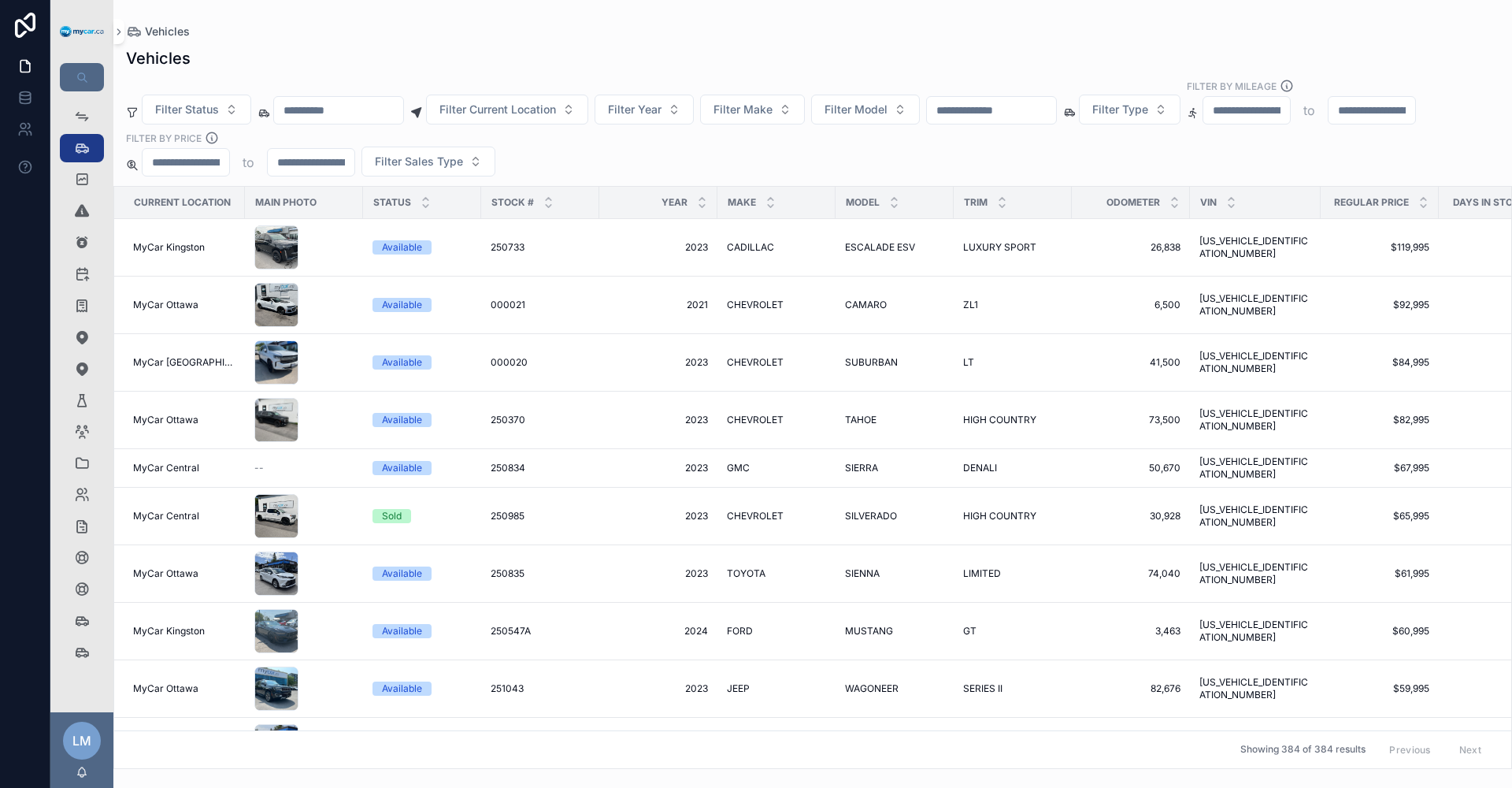
click at [292, 116] on input "scrollable content" at bounding box center [338, 110] width 129 height 22
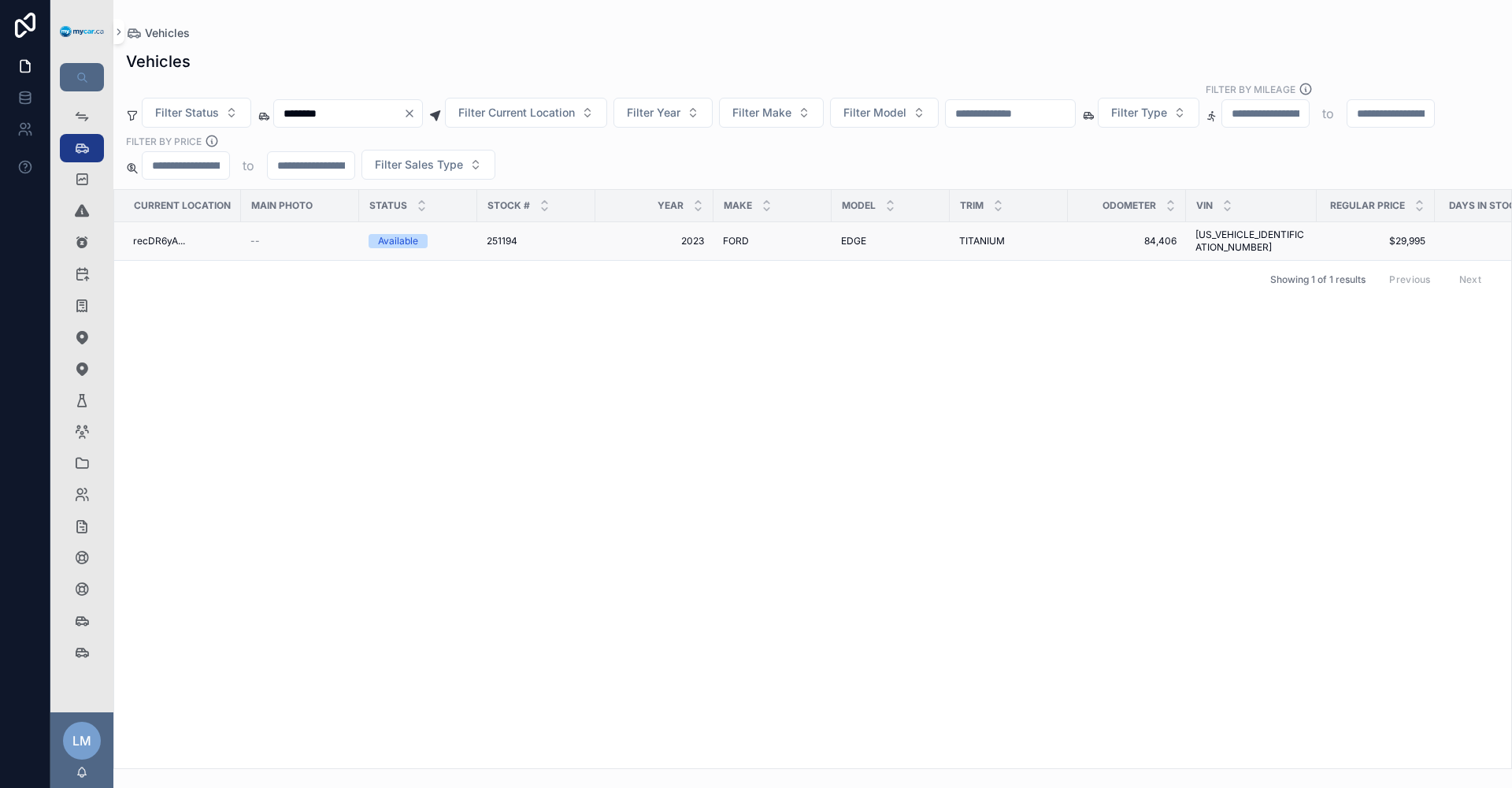
type input "********"
click at [983, 235] on span "TITANIUM" at bounding box center [982, 241] width 45 height 13
